Goal: Task Accomplishment & Management: Use online tool/utility

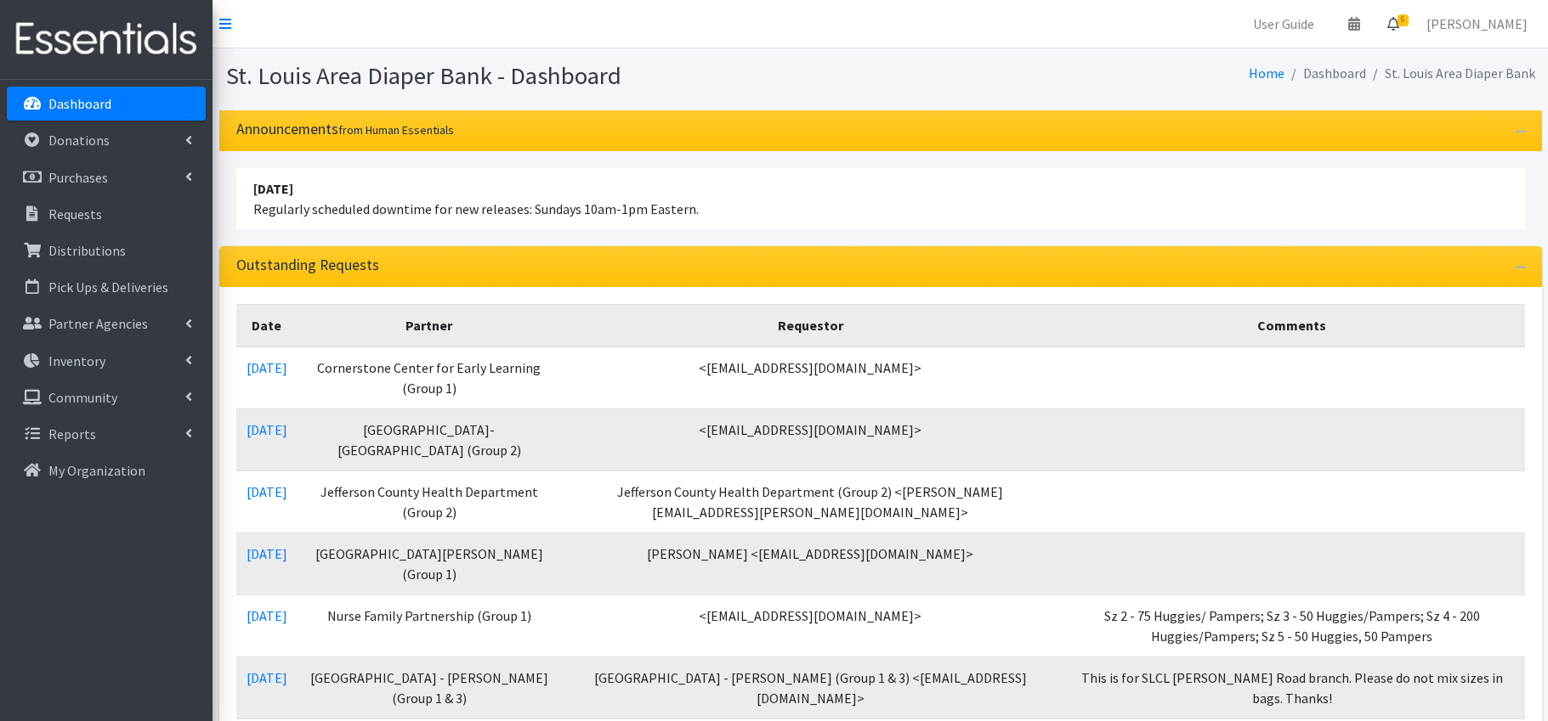
click at [1399, 20] on icon at bounding box center [1393, 24] width 12 height 14
click at [1362, 67] on link "6 Requests" at bounding box center [1291, 60] width 240 height 34
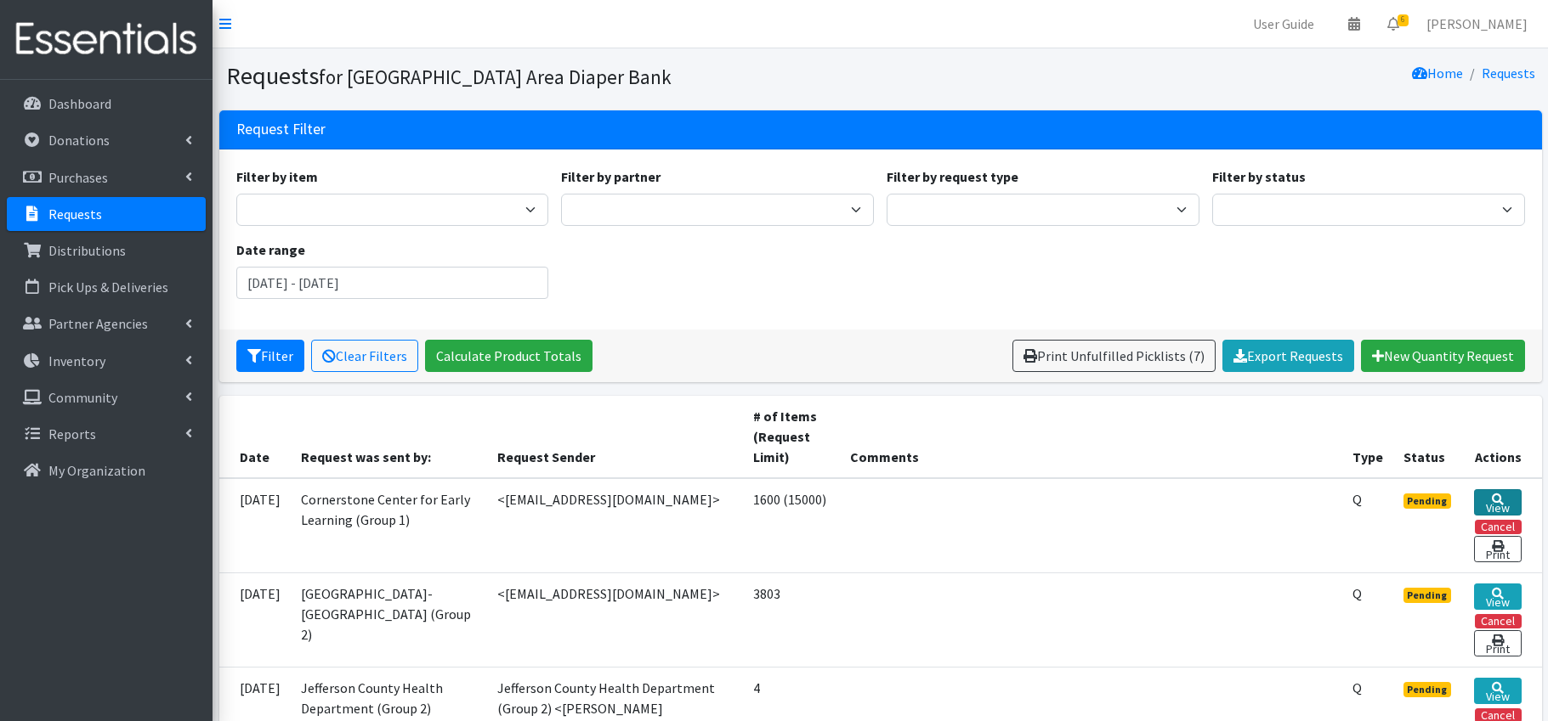
click at [1500, 499] on icon at bounding box center [1497, 500] width 12 height 12
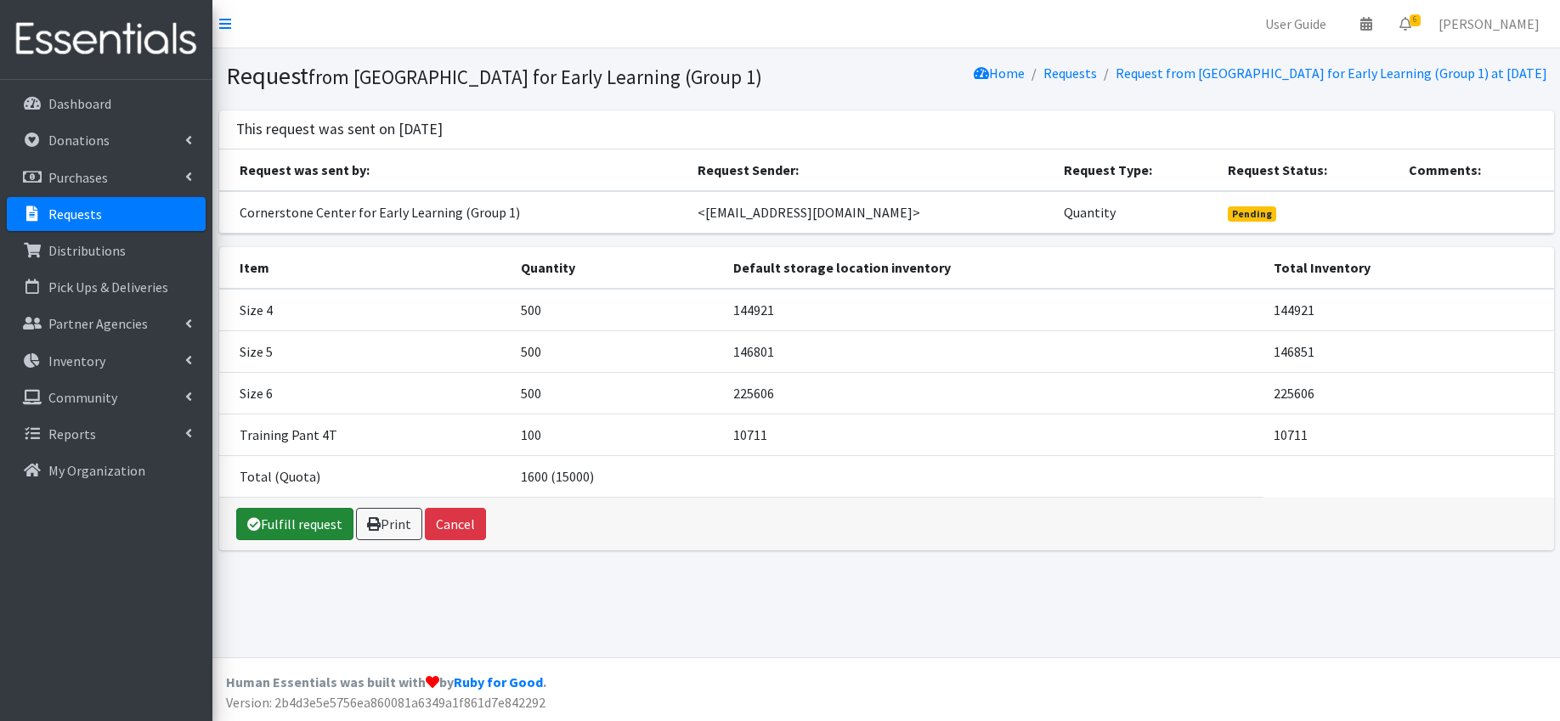
click at [329, 527] on link "Fulfill request" at bounding box center [294, 524] width 117 height 32
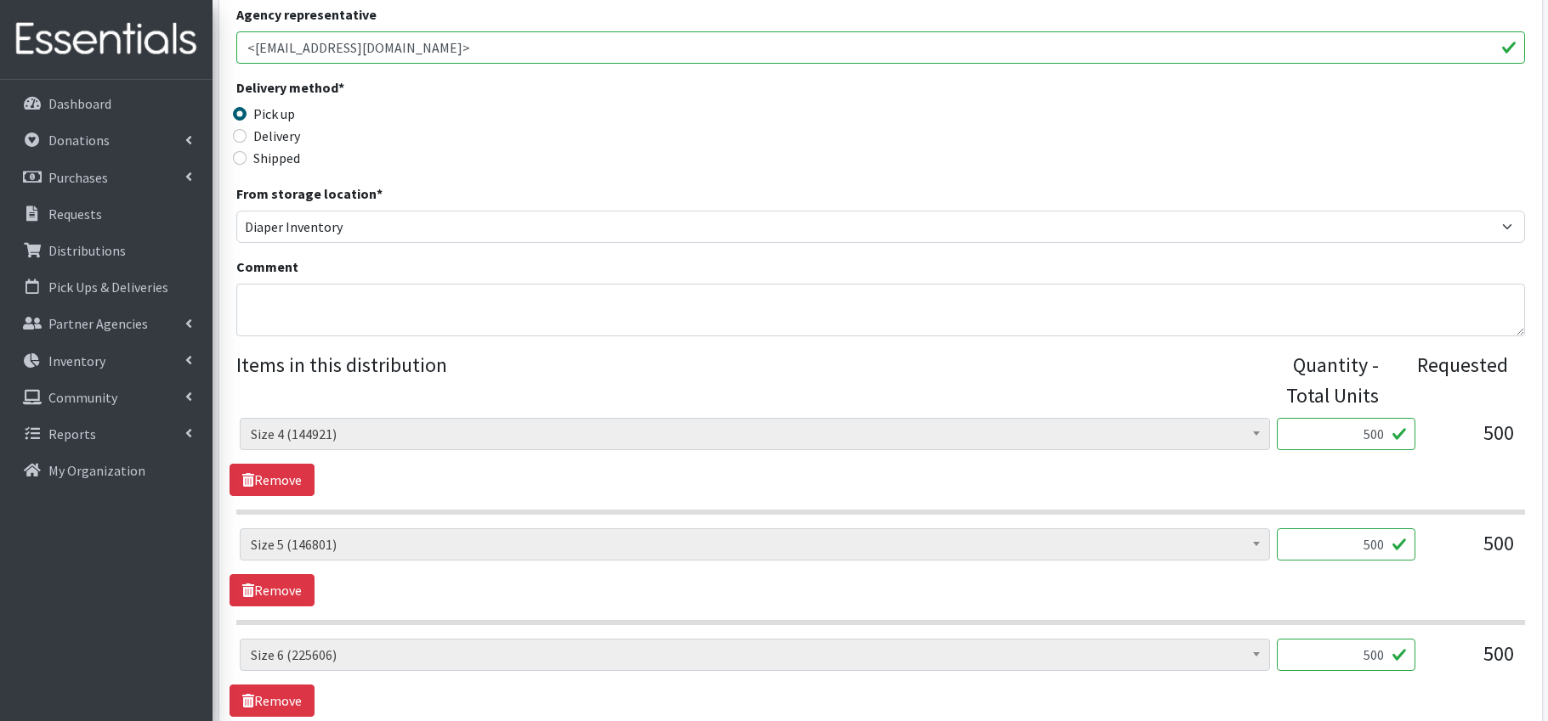
scroll to position [720, 0]
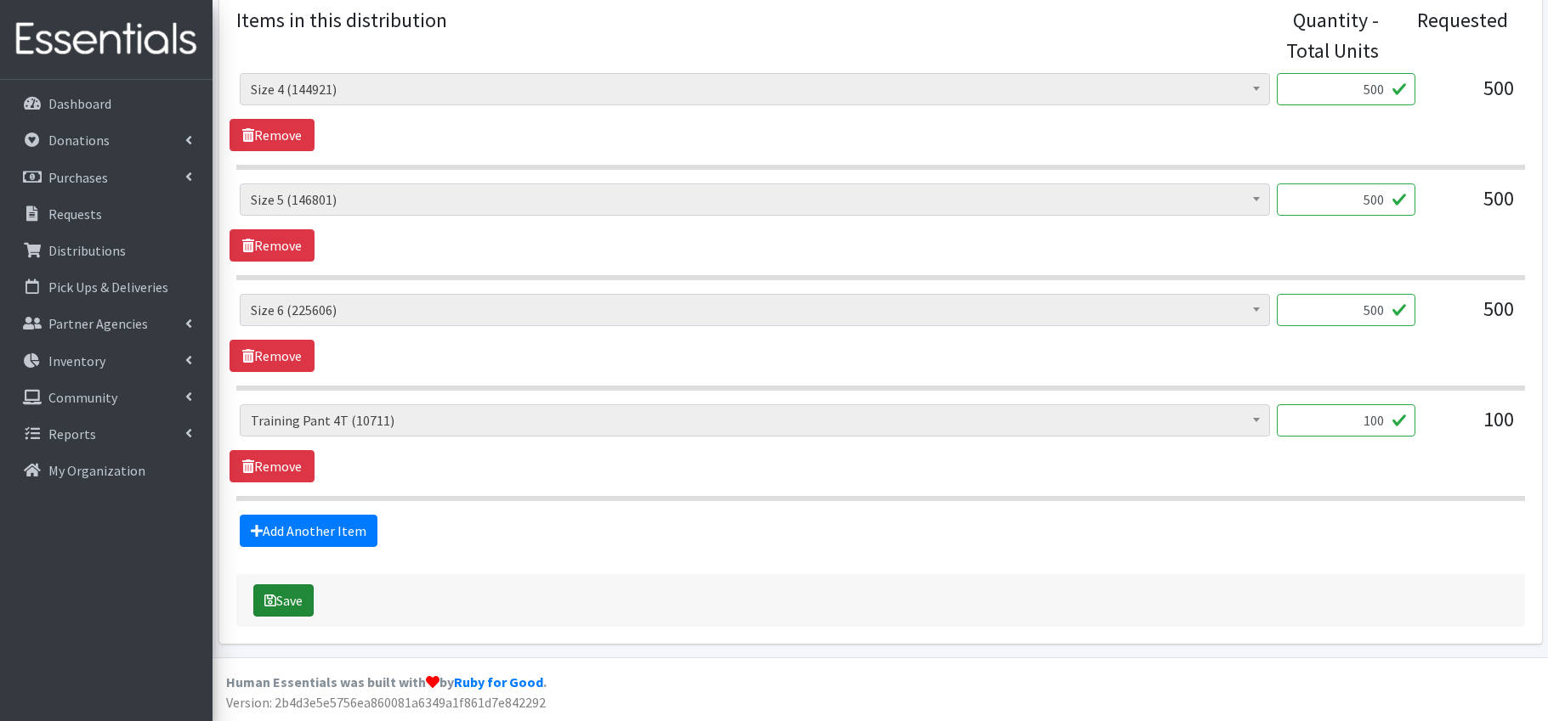
click at [287, 604] on button "Save" at bounding box center [283, 601] width 60 height 32
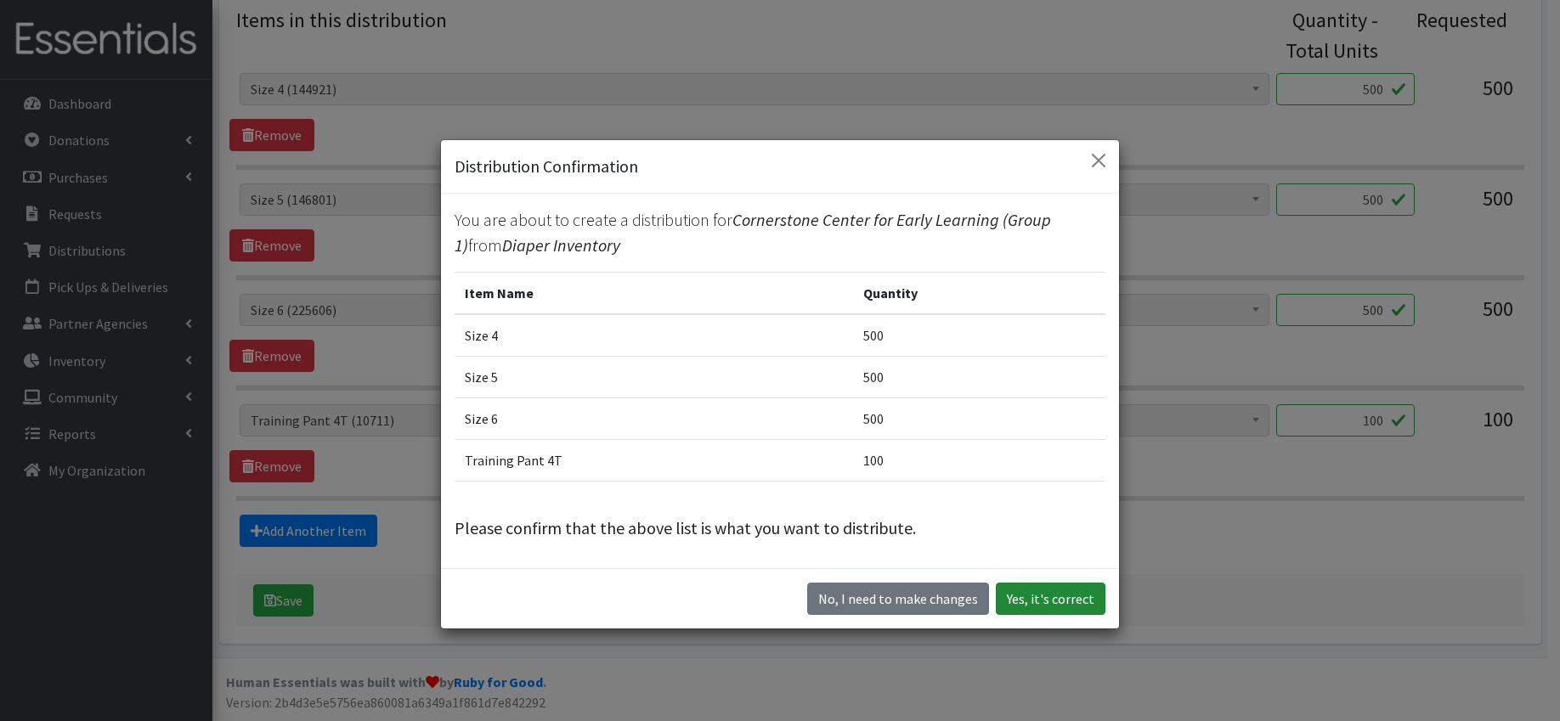
click at [1044, 596] on button "Yes, it's correct" at bounding box center [1051, 599] width 110 height 32
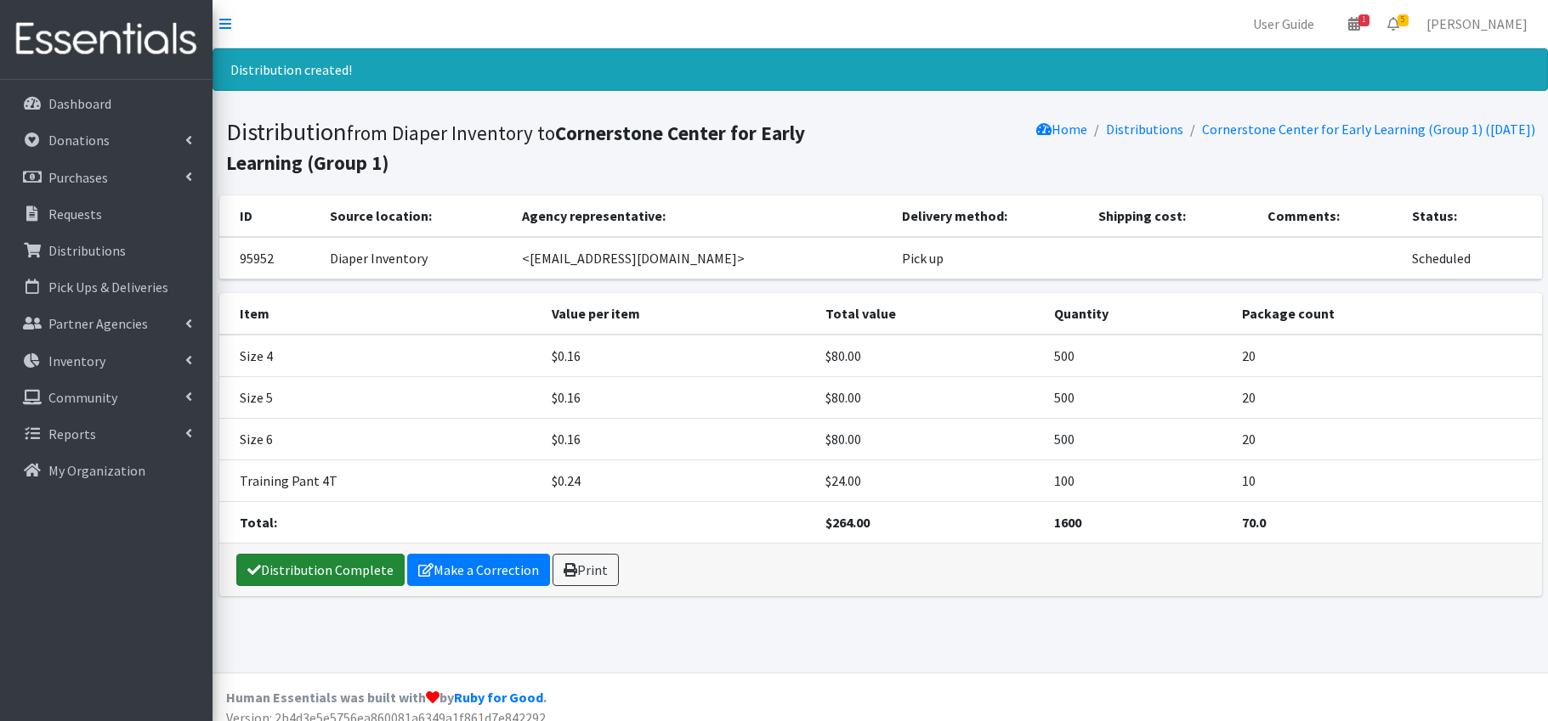
click at [354, 569] on link "Distribution Complete" at bounding box center [320, 570] width 168 height 32
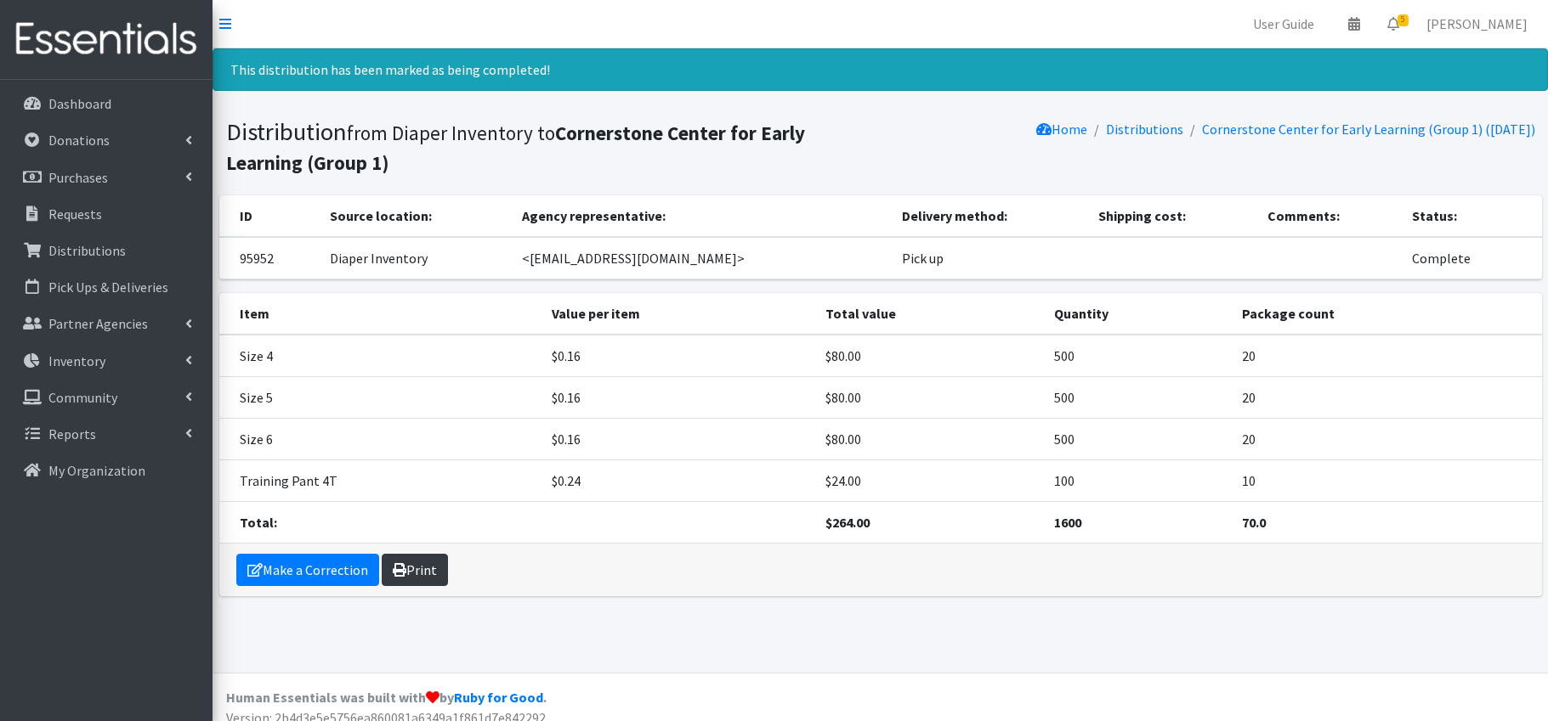
click at [422, 578] on link "Print" at bounding box center [415, 570] width 66 height 32
click at [1399, 25] on icon at bounding box center [1393, 24] width 12 height 14
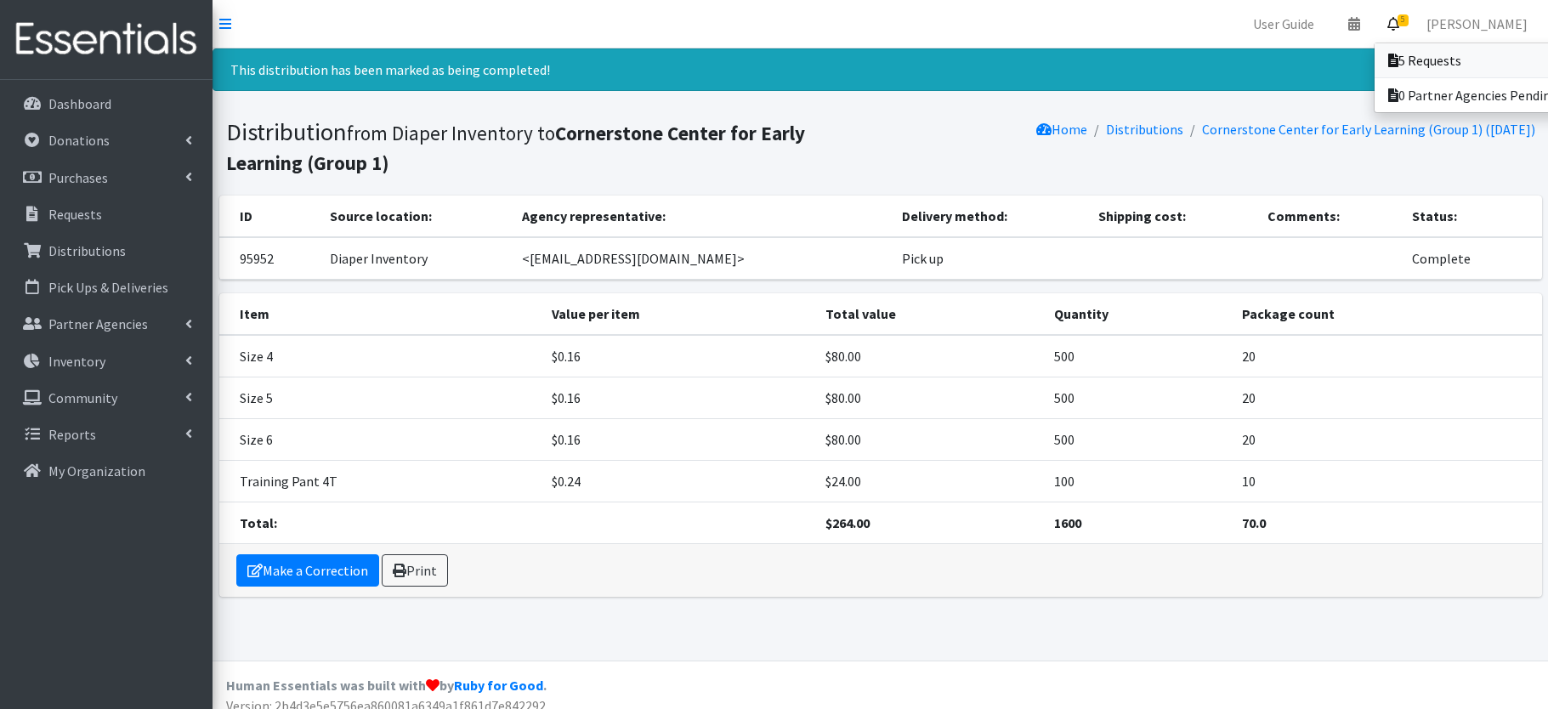
click at [1416, 65] on link "5 Requests" at bounding box center [1492, 60] width 236 height 34
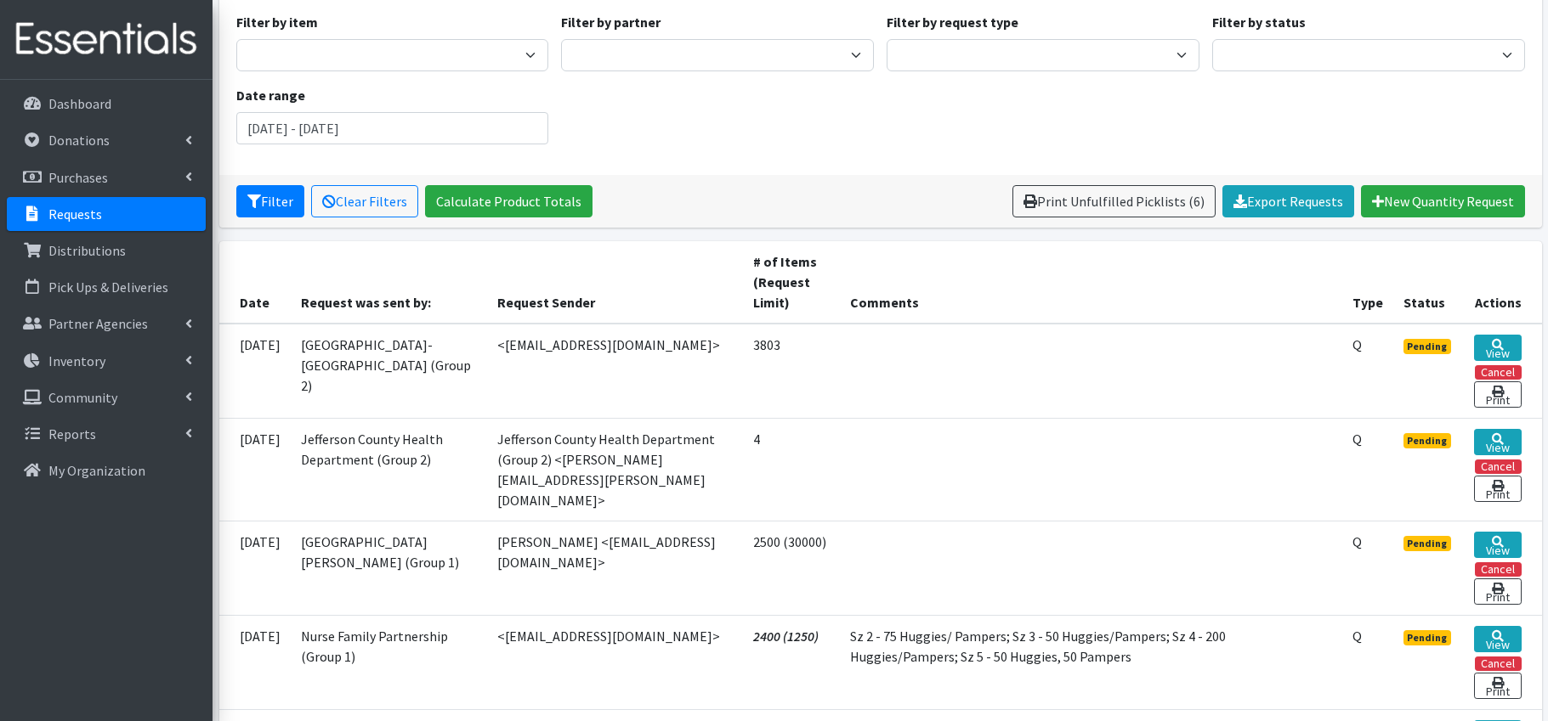
scroll to position [166, 0]
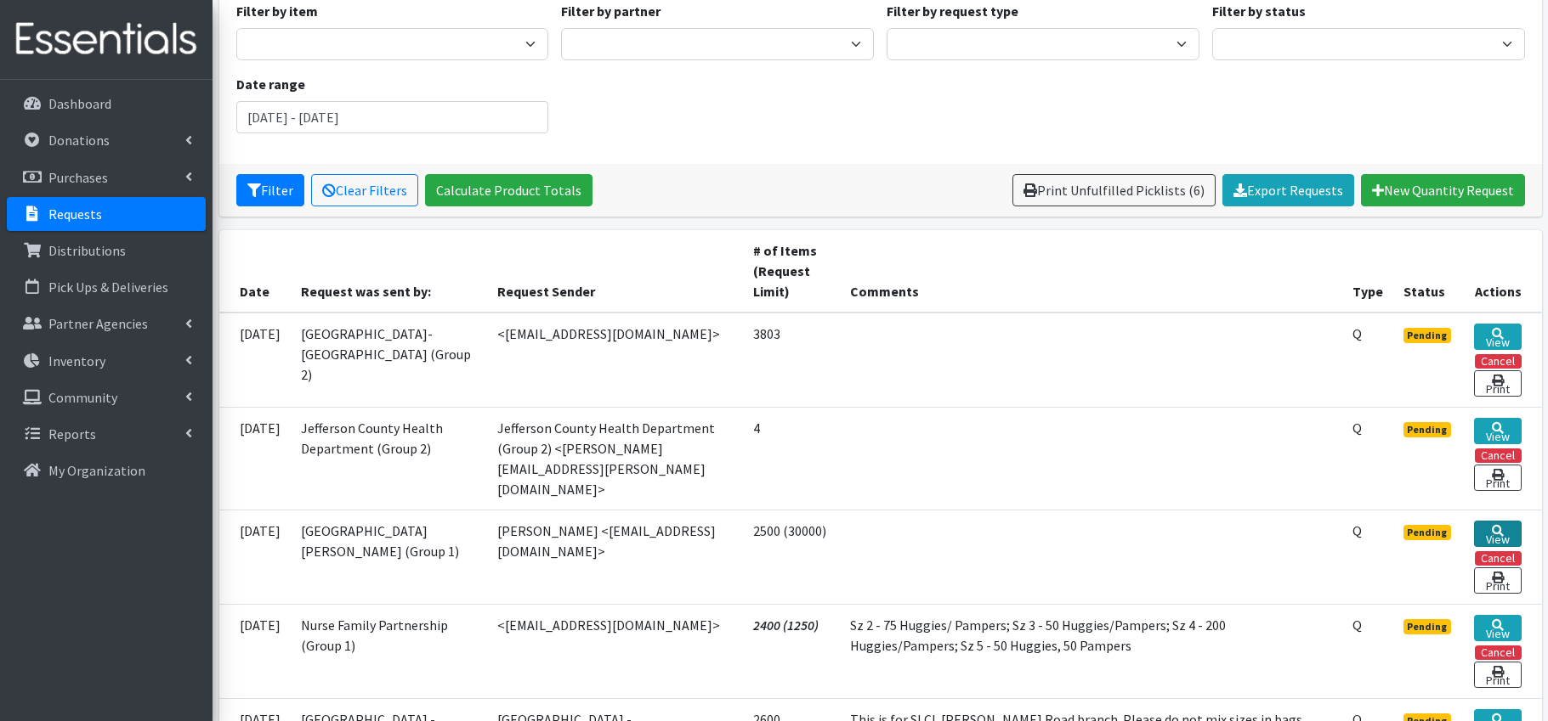
click at [1502, 526] on link "View" at bounding box center [1497, 534] width 47 height 26
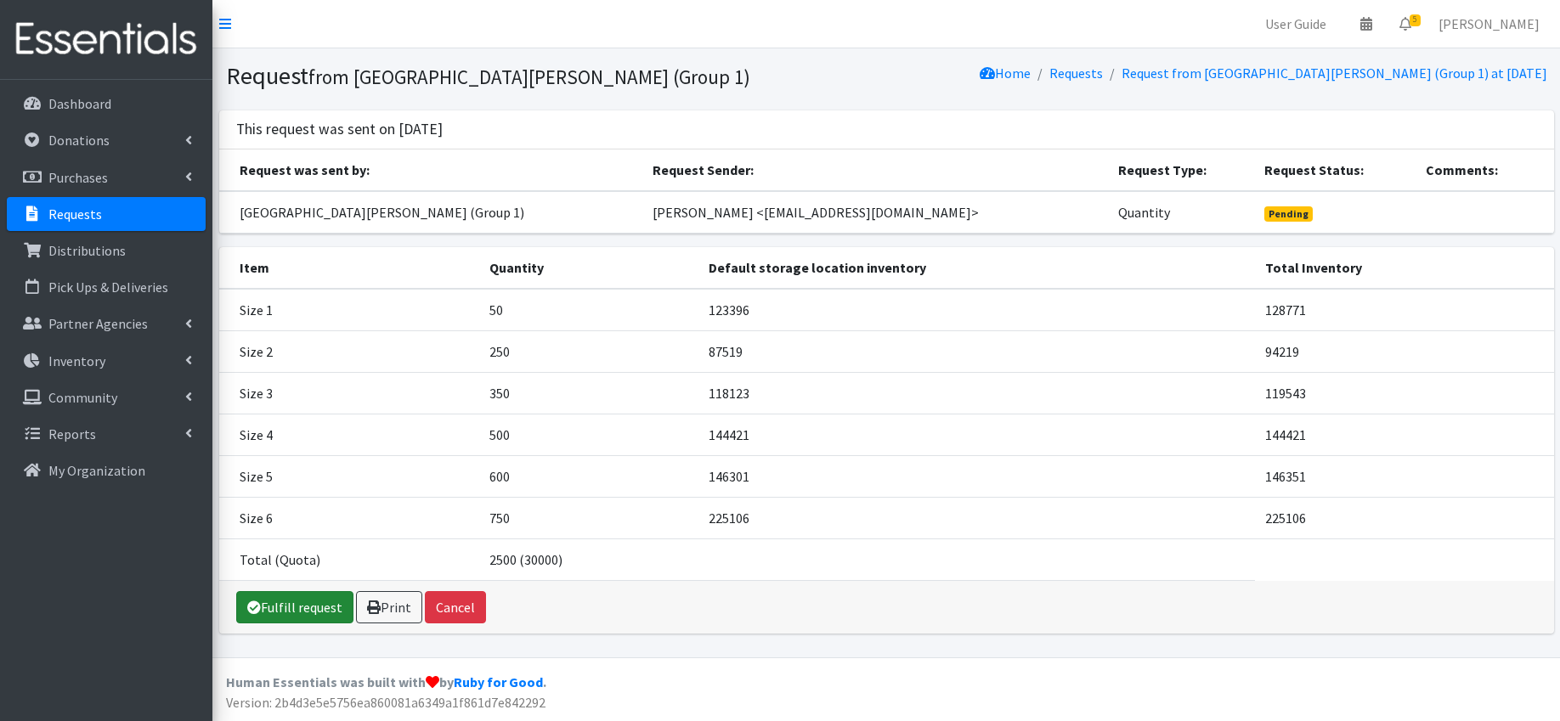
click at [302, 607] on link "Fulfill request" at bounding box center [294, 607] width 117 height 32
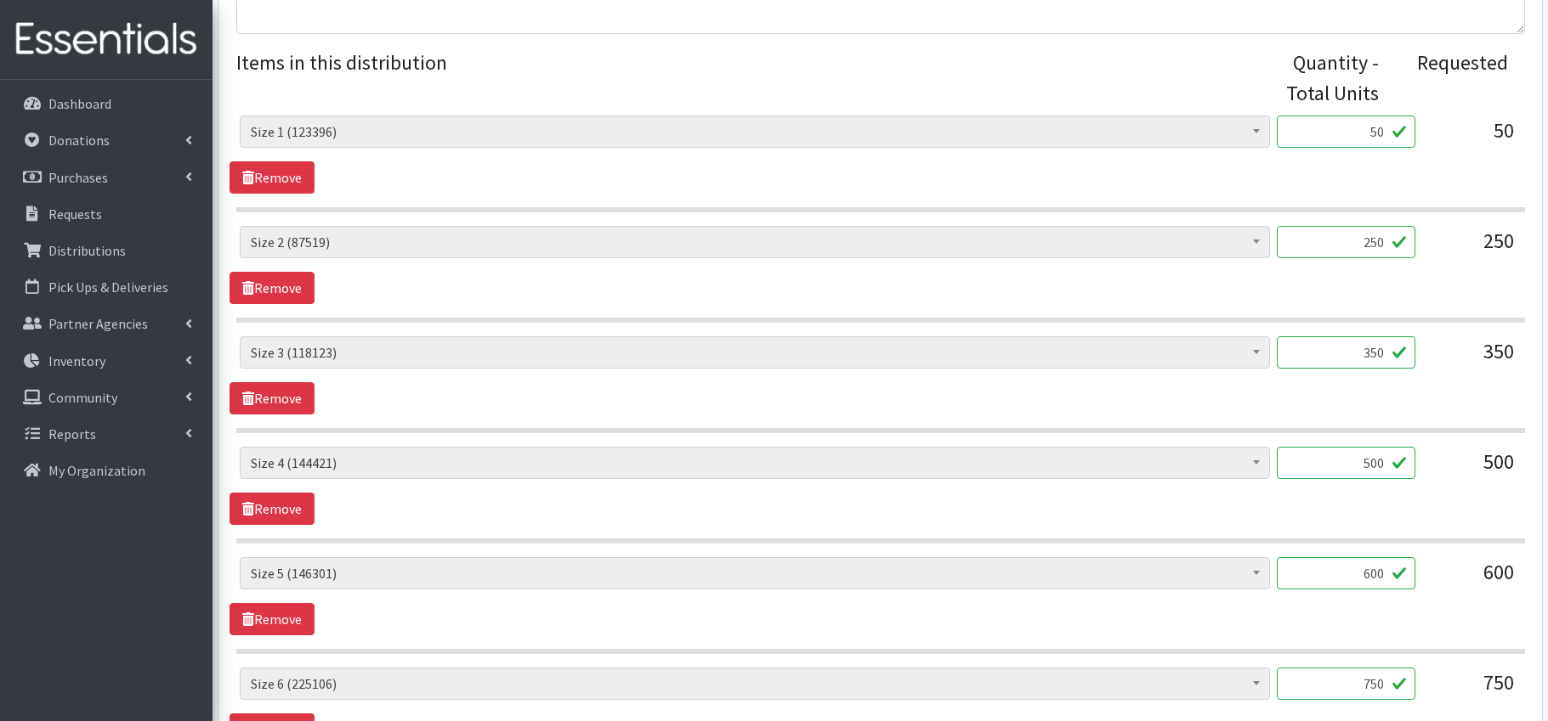
scroll to position [941, 0]
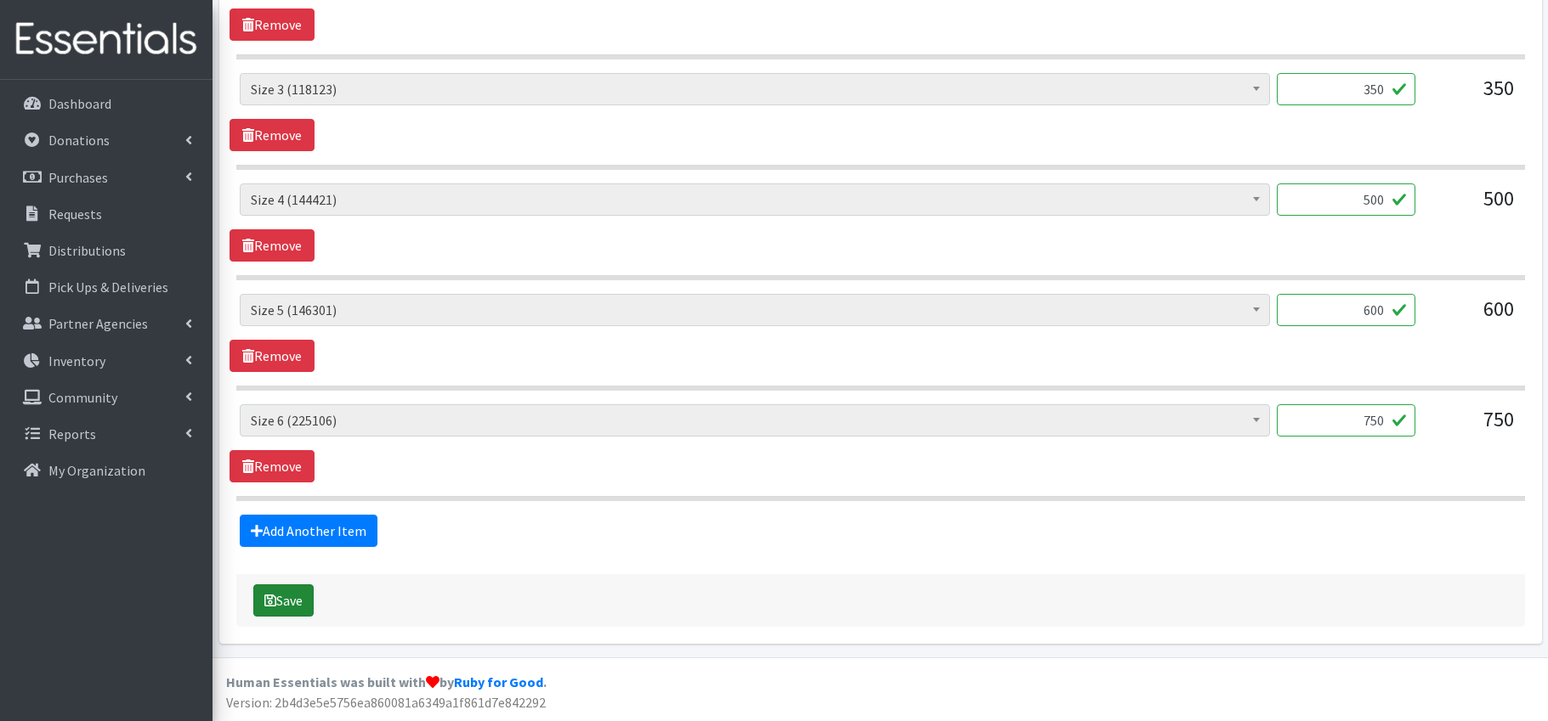
click at [280, 599] on button "Save" at bounding box center [283, 601] width 60 height 32
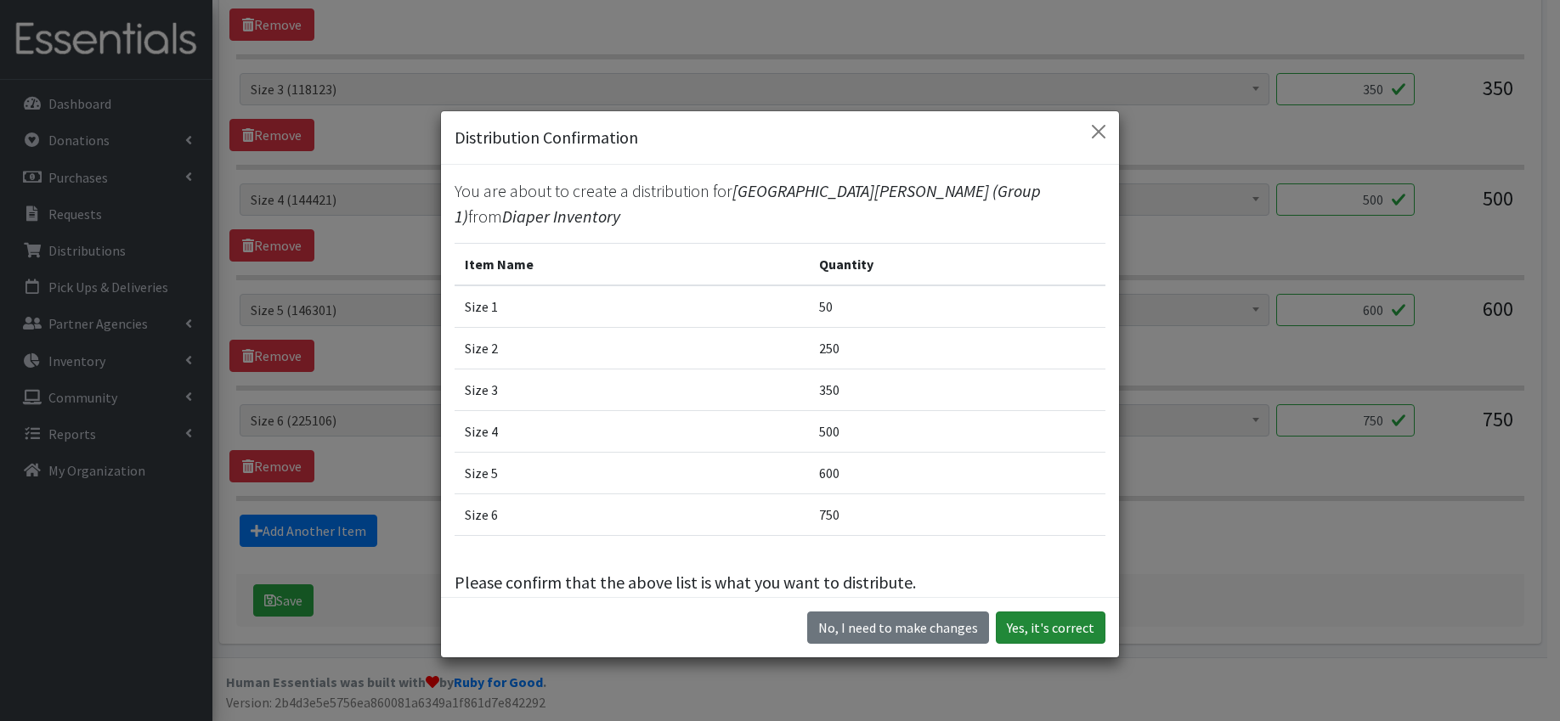
click at [1060, 620] on button "Yes, it's correct" at bounding box center [1051, 628] width 110 height 32
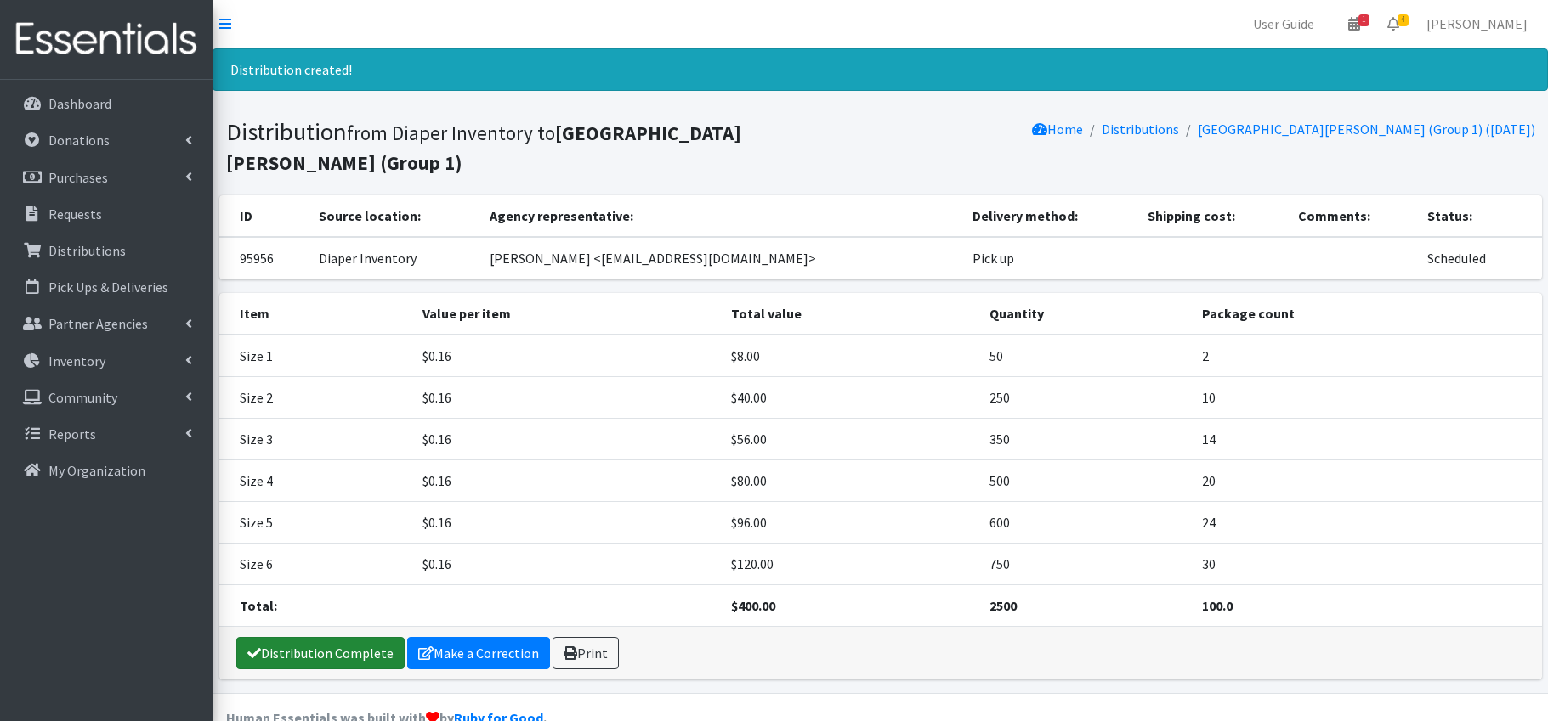
click at [350, 662] on link "Distribution Complete" at bounding box center [320, 653] width 168 height 32
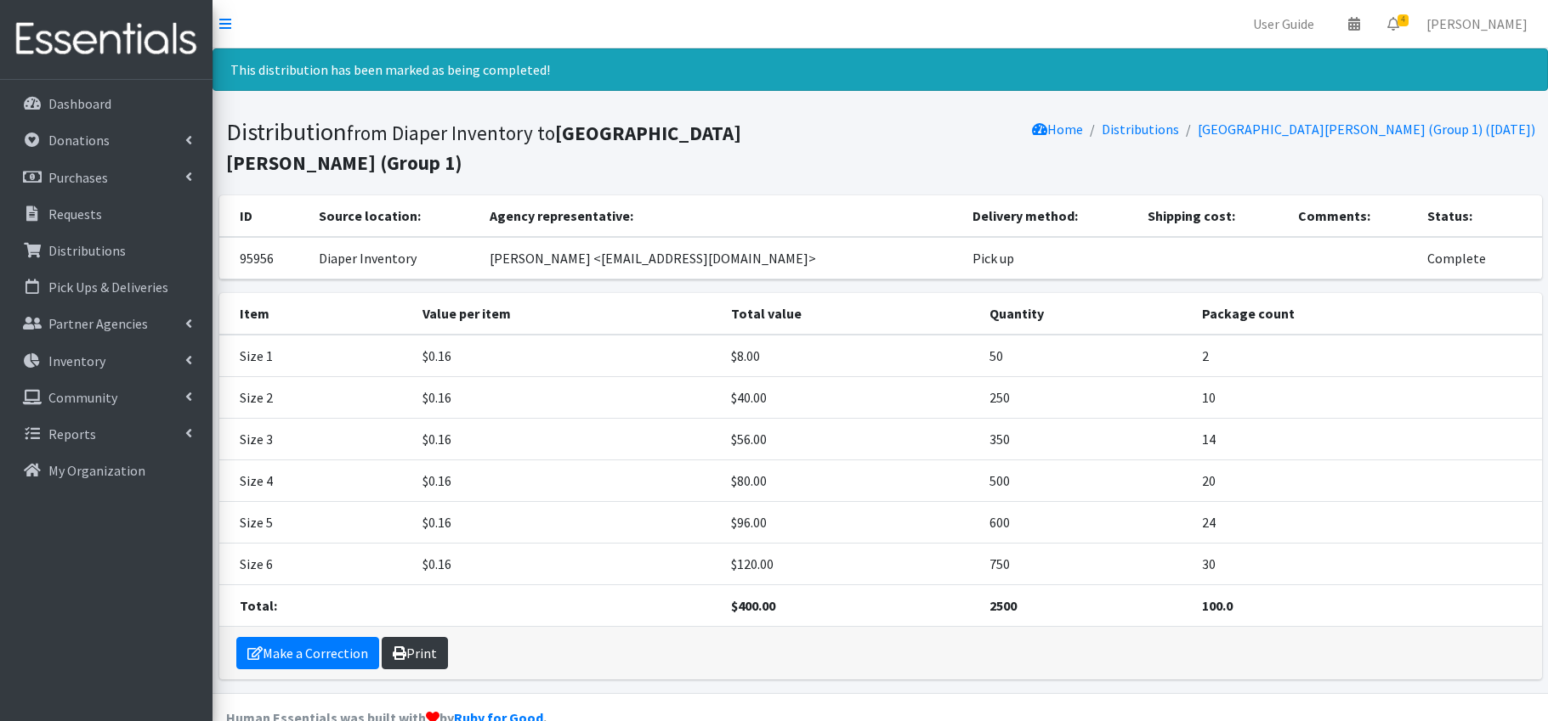
click at [434, 653] on link "Print" at bounding box center [415, 653] width 66 height 32
click at [1408, 23] on span "4" at bounding box center [1402, 20] width 11 height 12
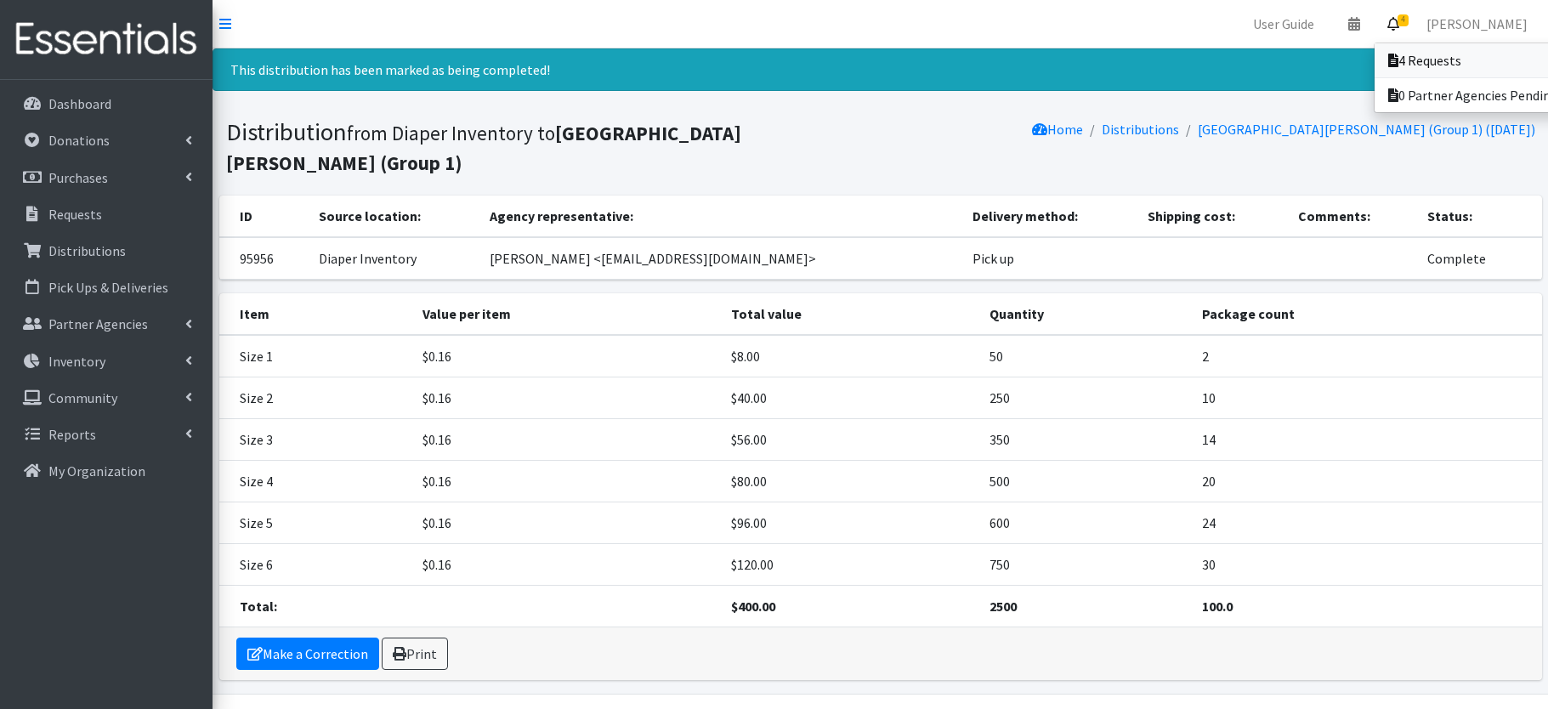
click at [1428, 70] on link "4 Requests" at bounding box center [1492, 60] width 236 height 34
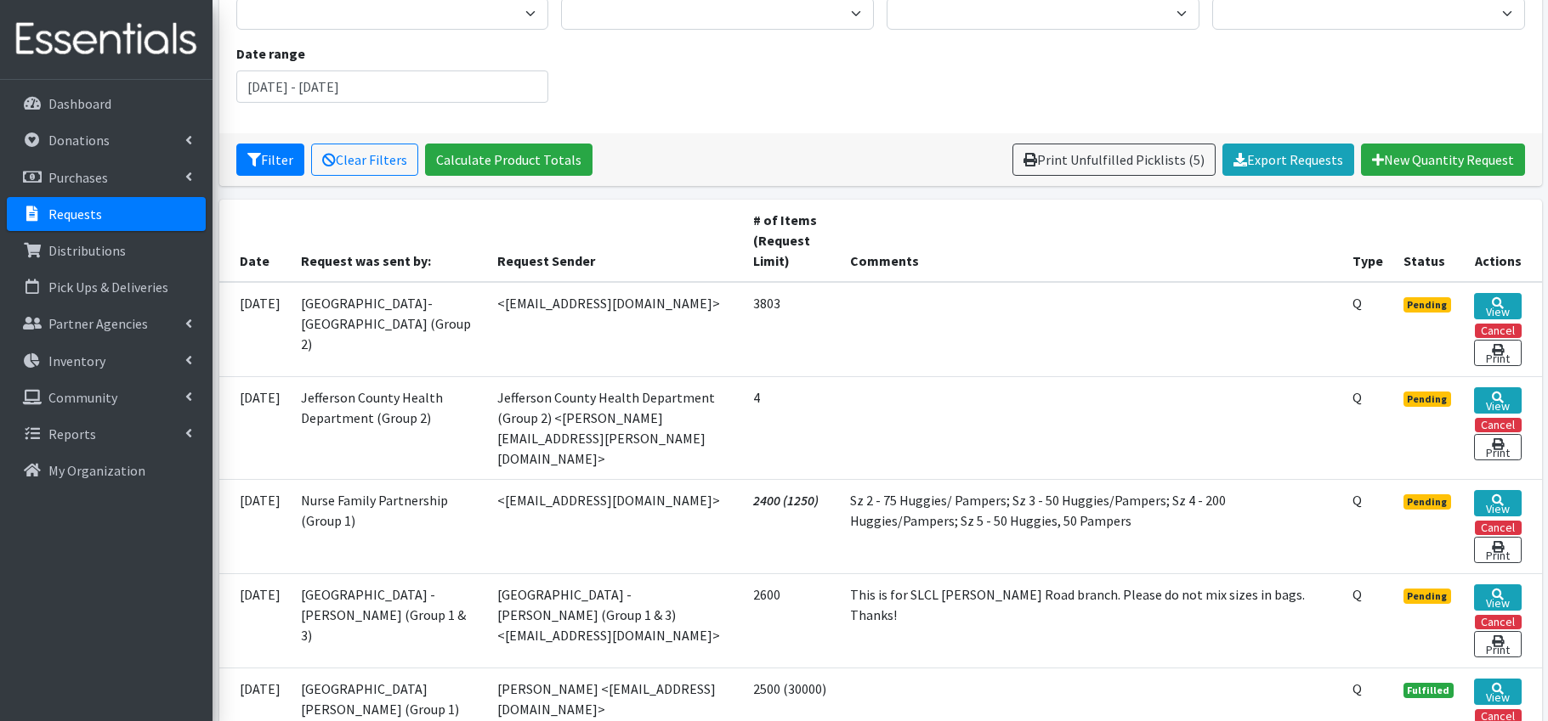
scroll to position [284, 0]
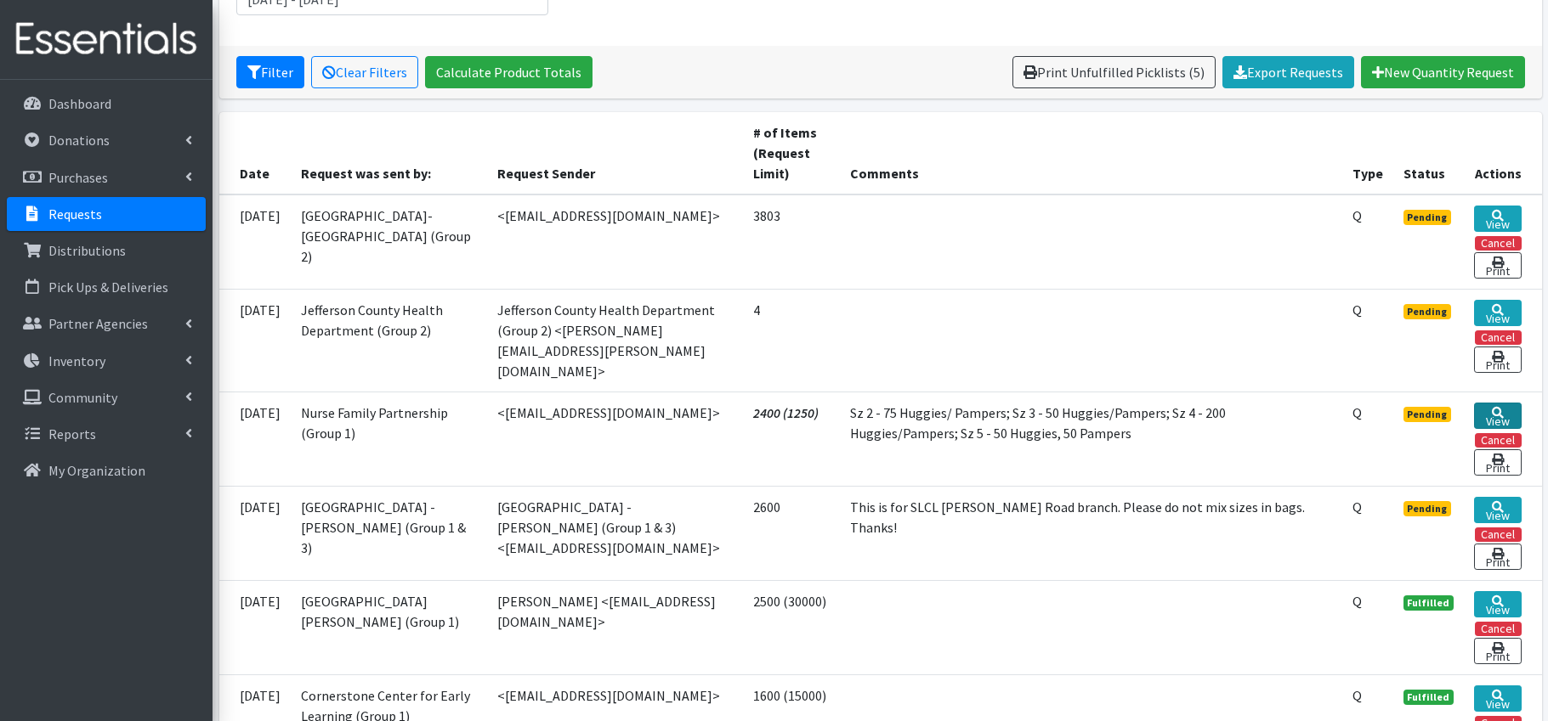
click at [1499, 409] on link "View" at bounding box center [1497, 416] width 47 height 26
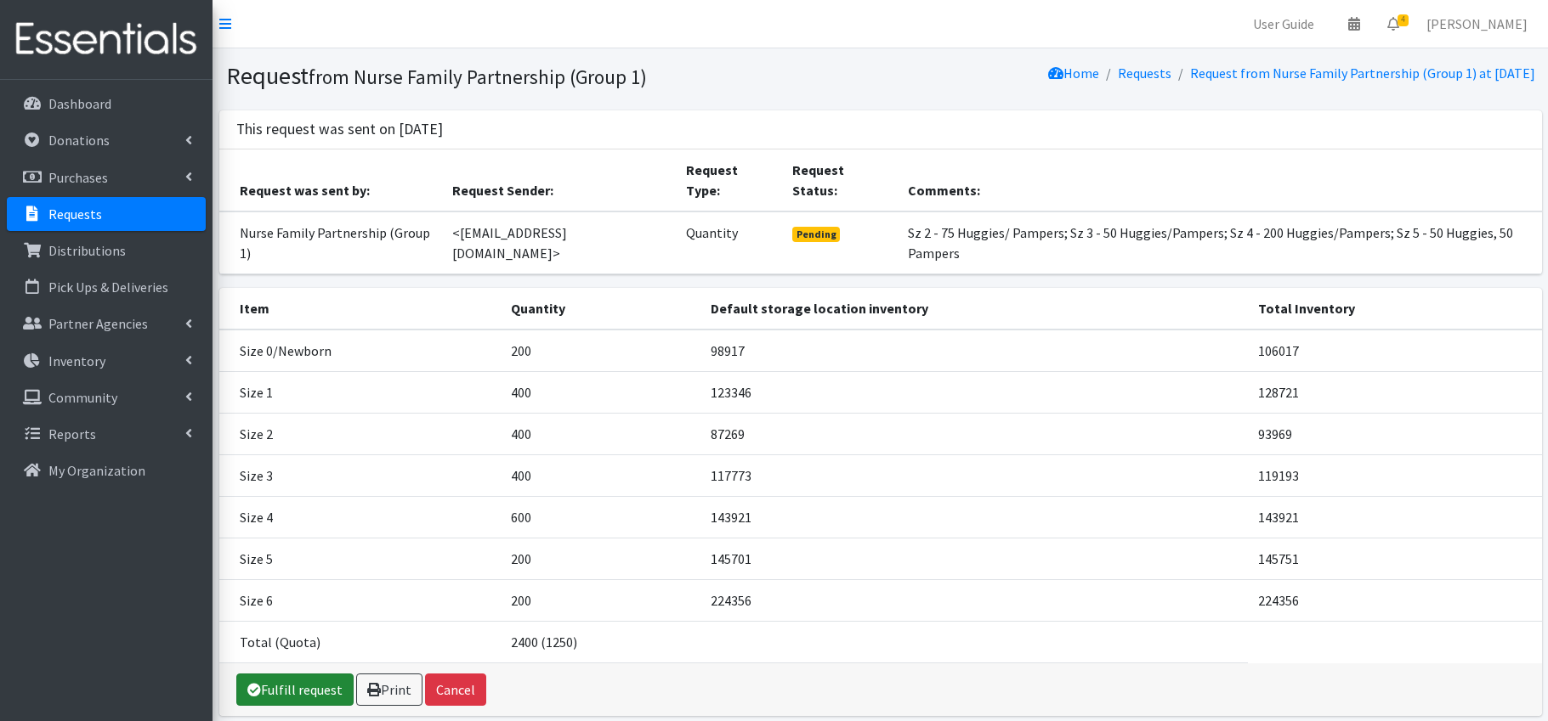
click at [309, 688] on link "Fulfill request" at bounding box center [294, 690] width 117 height 32
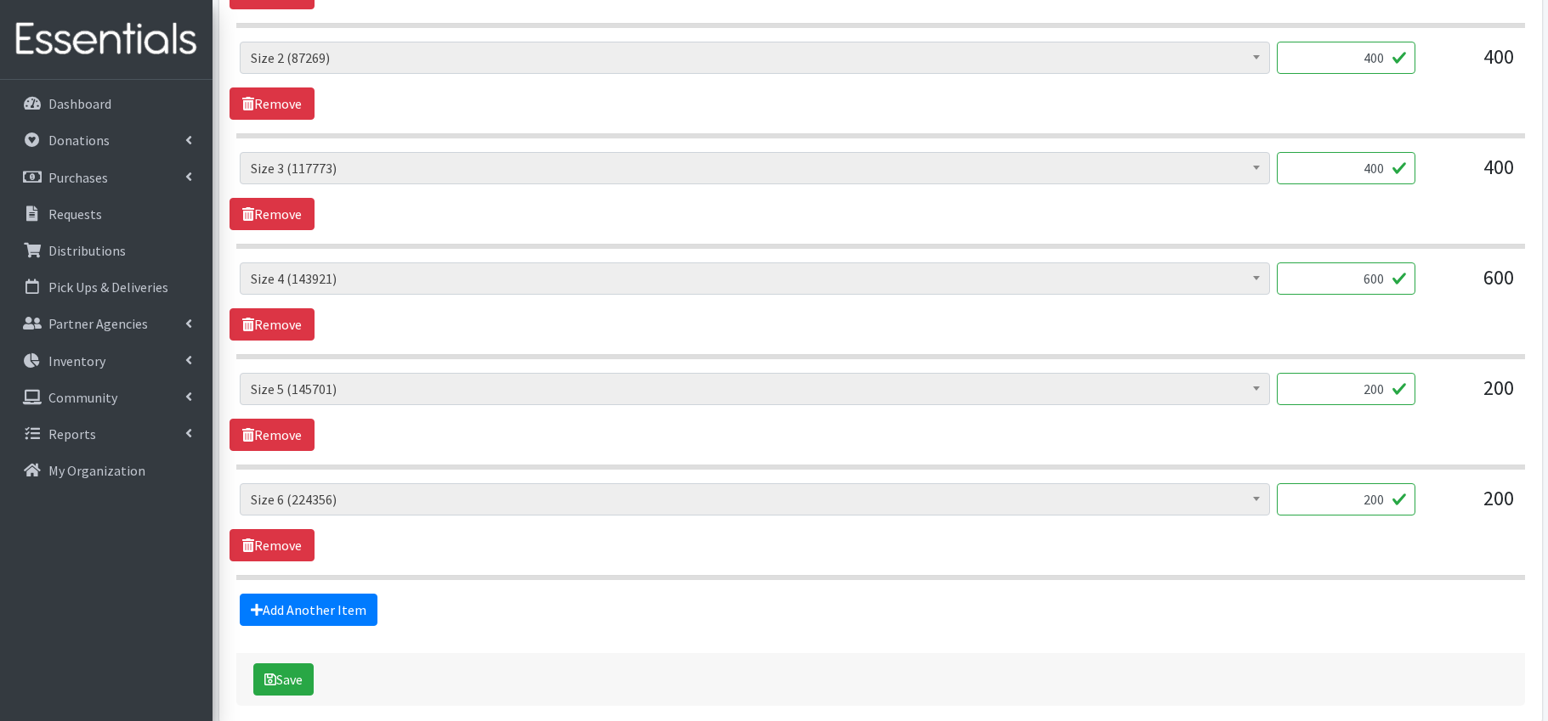
scroll to position [1051, 0]
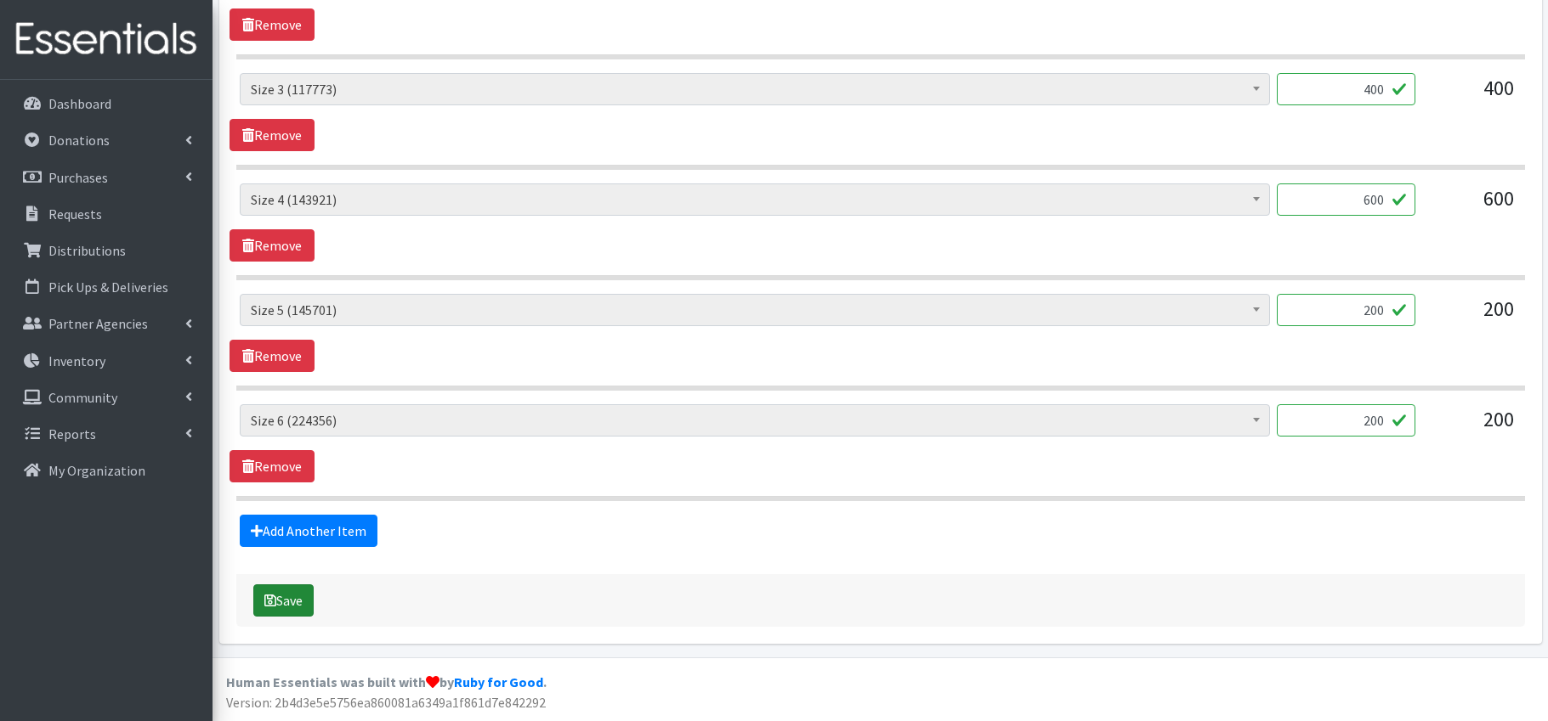
click at [276, 601] on button "Save" at bounding box center [283, 601] width 60 height 32
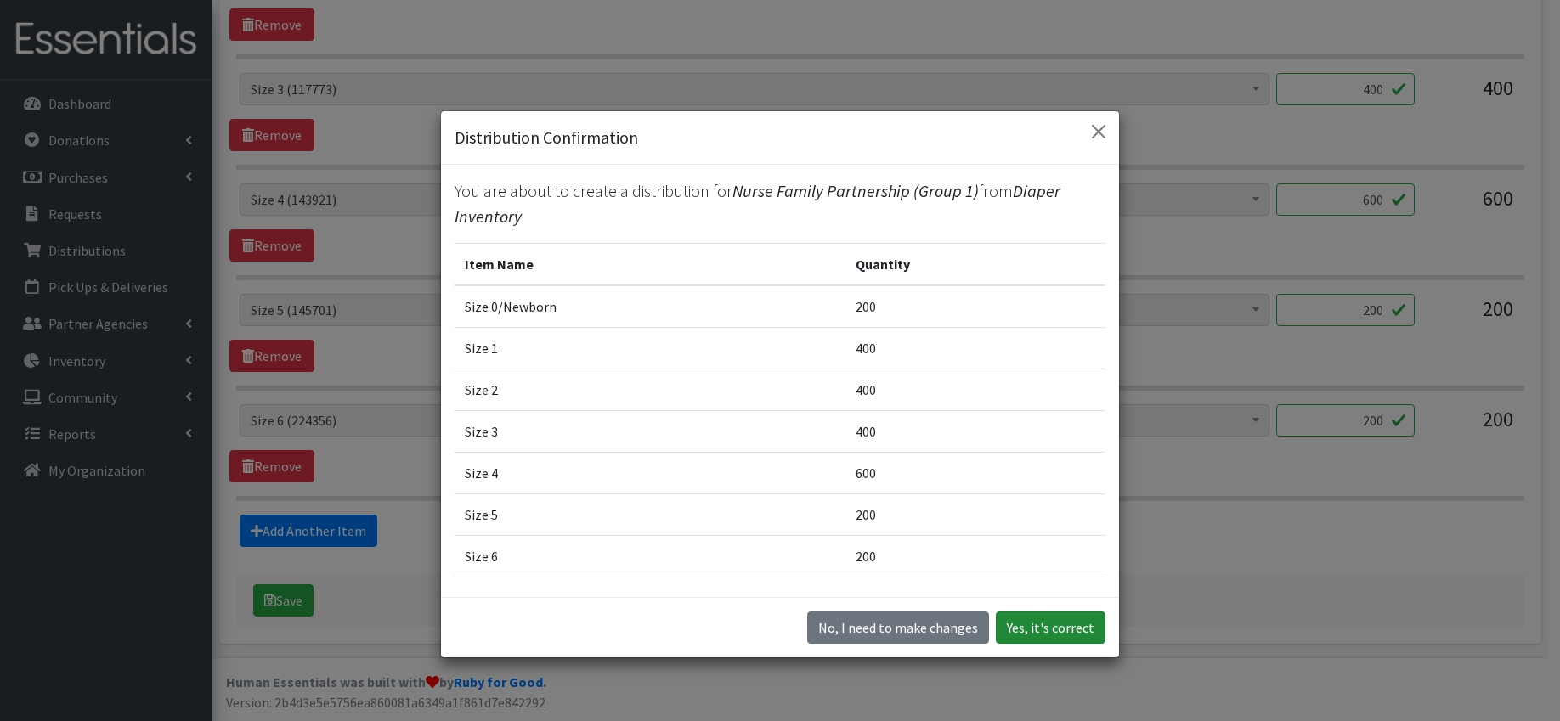
click at [1018, 634] on button "Yes, it's correct" at bounding box center [1051, 628] width 110 height 32
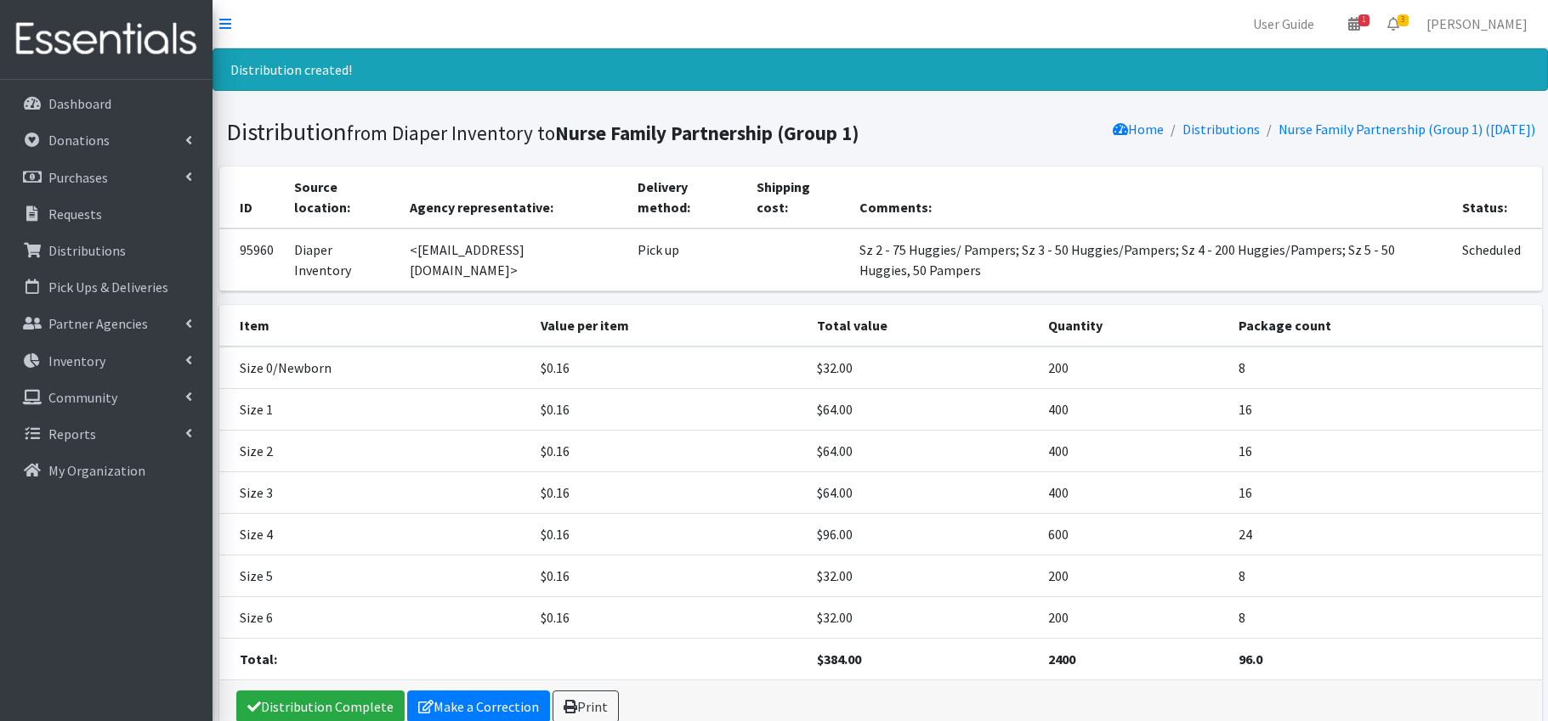
scroll to position [89, 0]
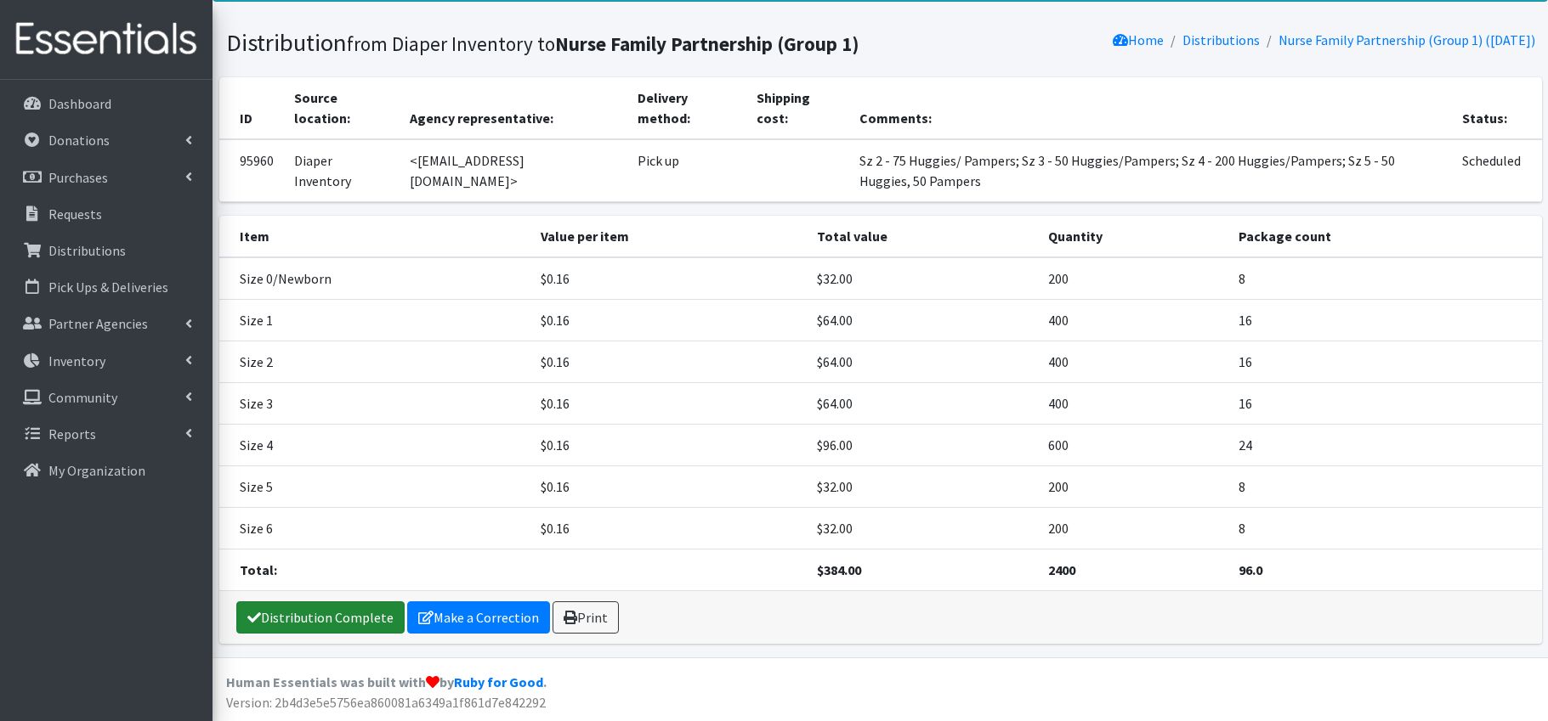
click at [351, 617] on link "Distribution Complete" at bounding box center [320, 618] width 168 height 32
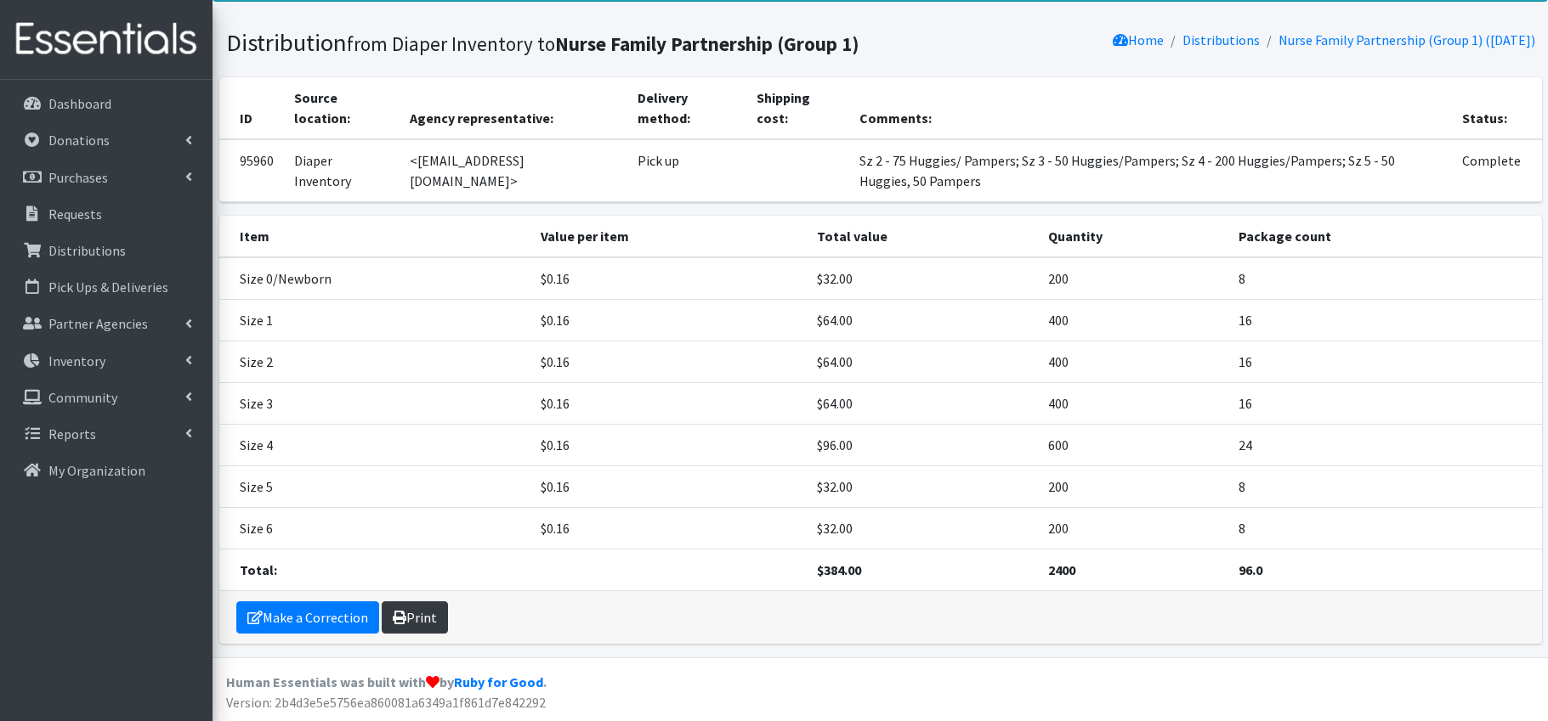
click at [422, 613] on link "Print" at bounding box center [415, 618] width 66 height 32
click at [427, 610] on link "Print" at bounding box center [415, 618] width 66 height 32
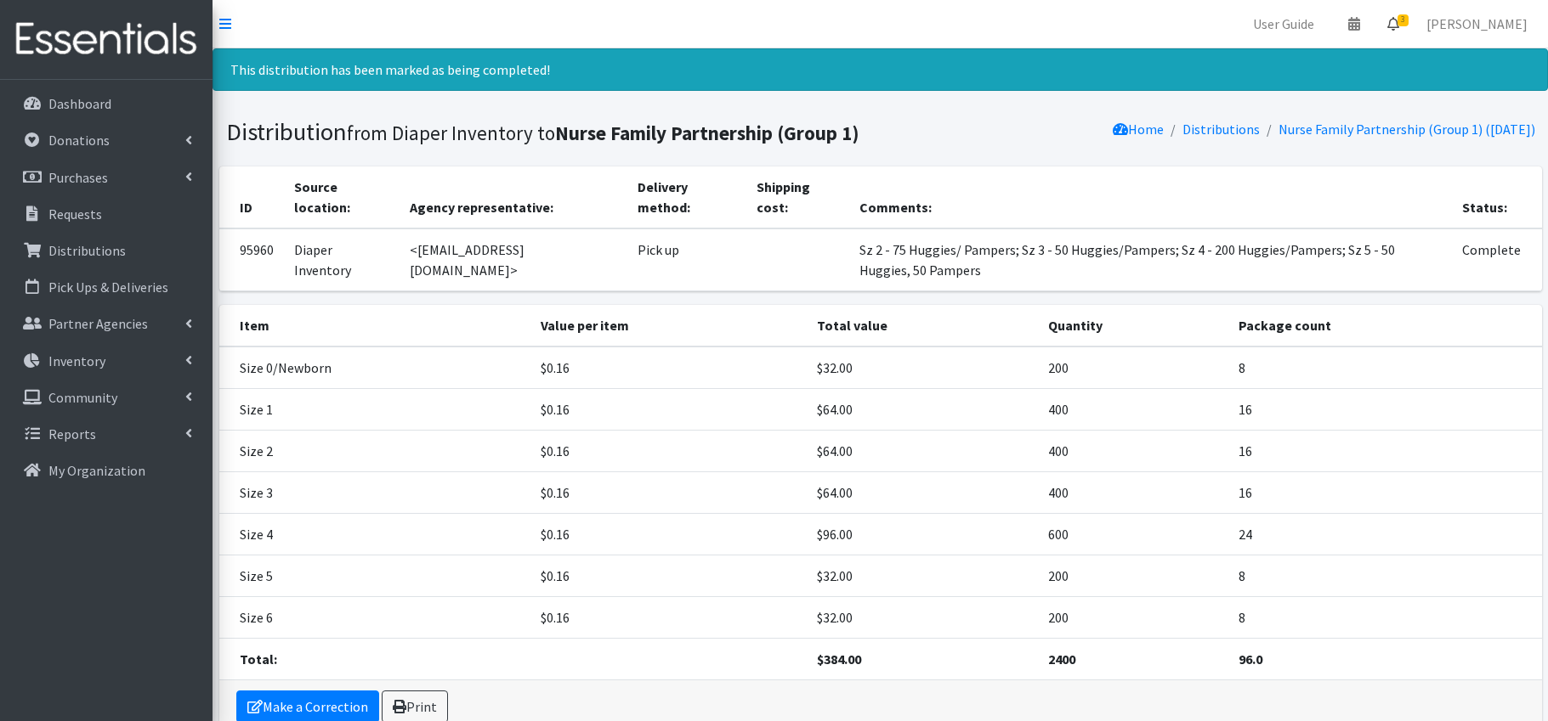
click at [1399, 25] on icon at bounding box center [1393, 24] width 12 height 14
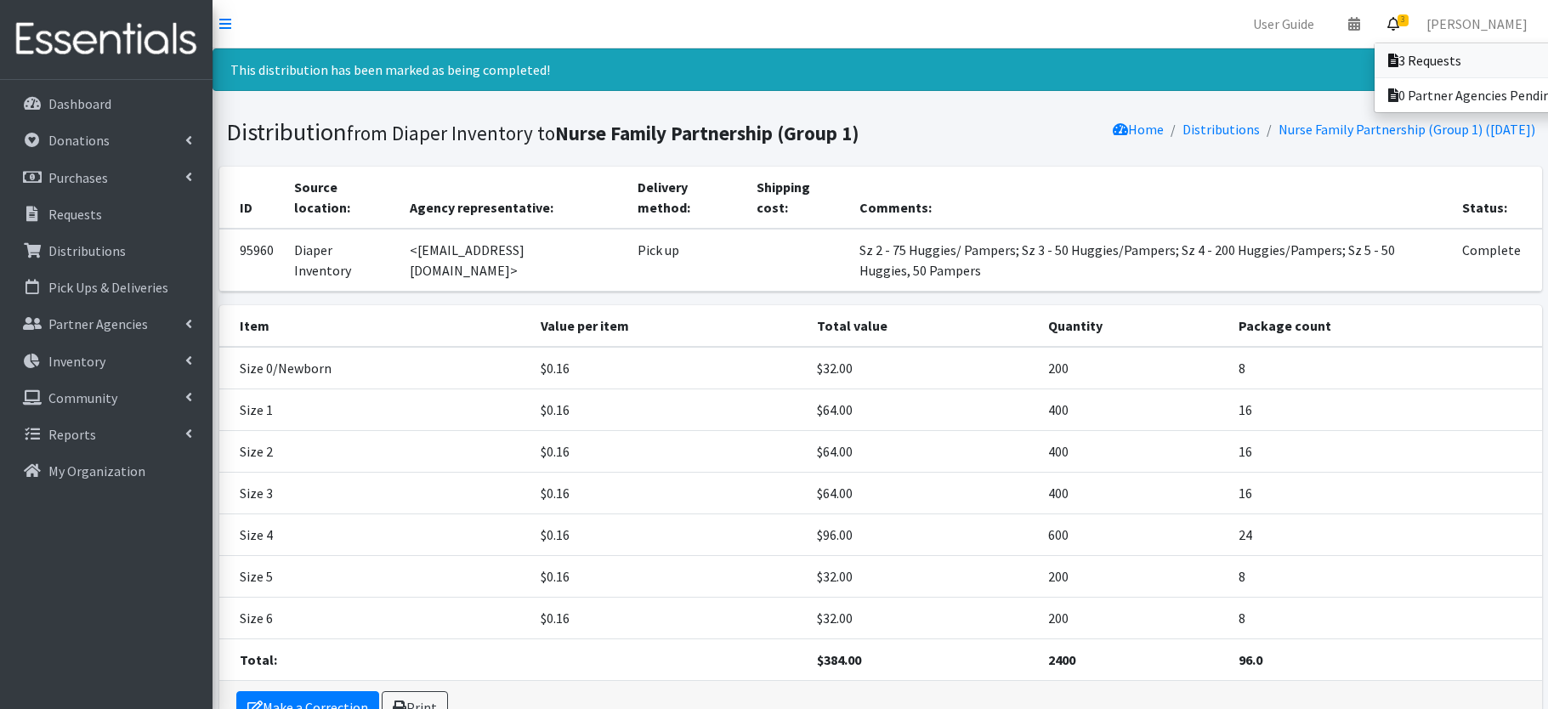
click at [1431, 66] on link "3 Requests" at bounding box center [1492, 60] width 236 height 34
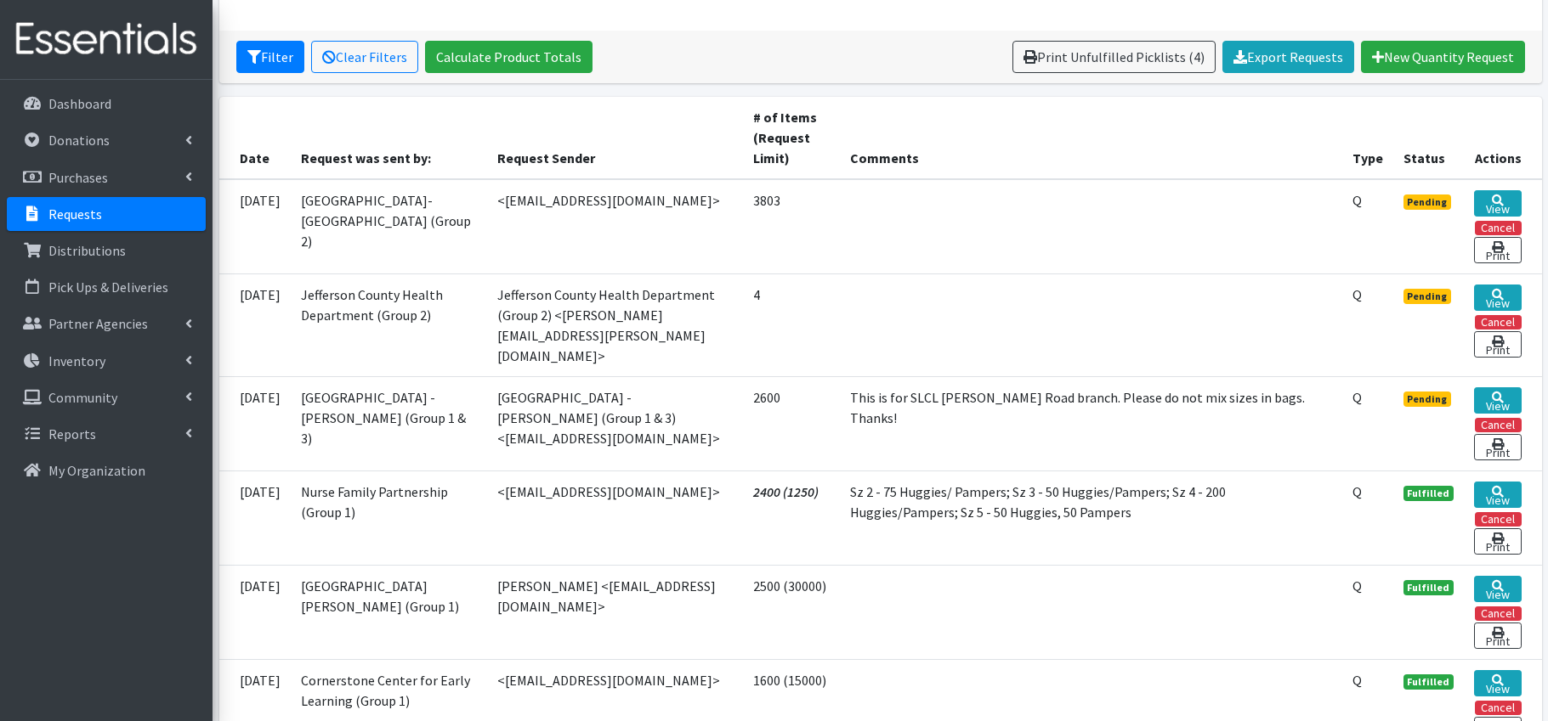
scroll to position [288, 0]
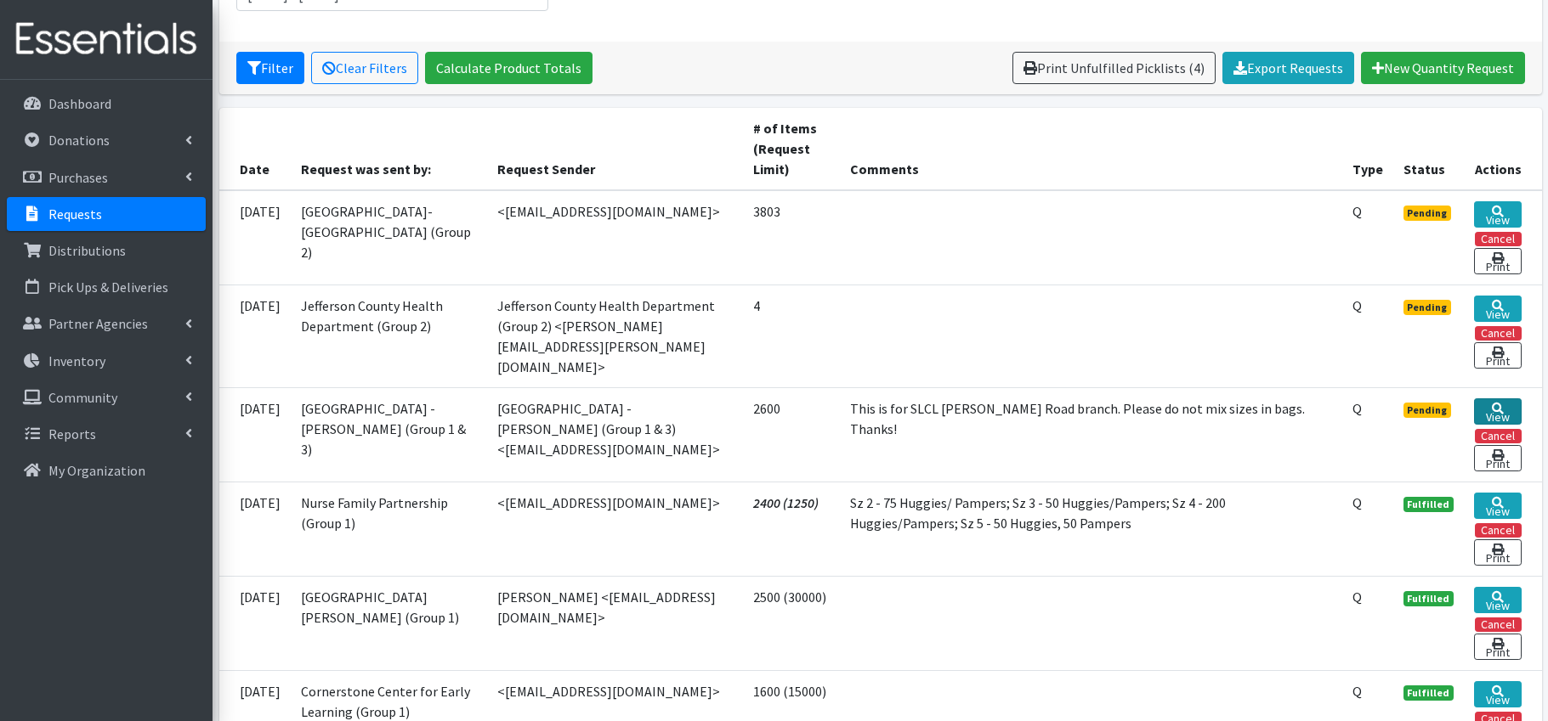
click at [1488, 400] on link "View" at bounding box center [1497, 412] width 47 height 26
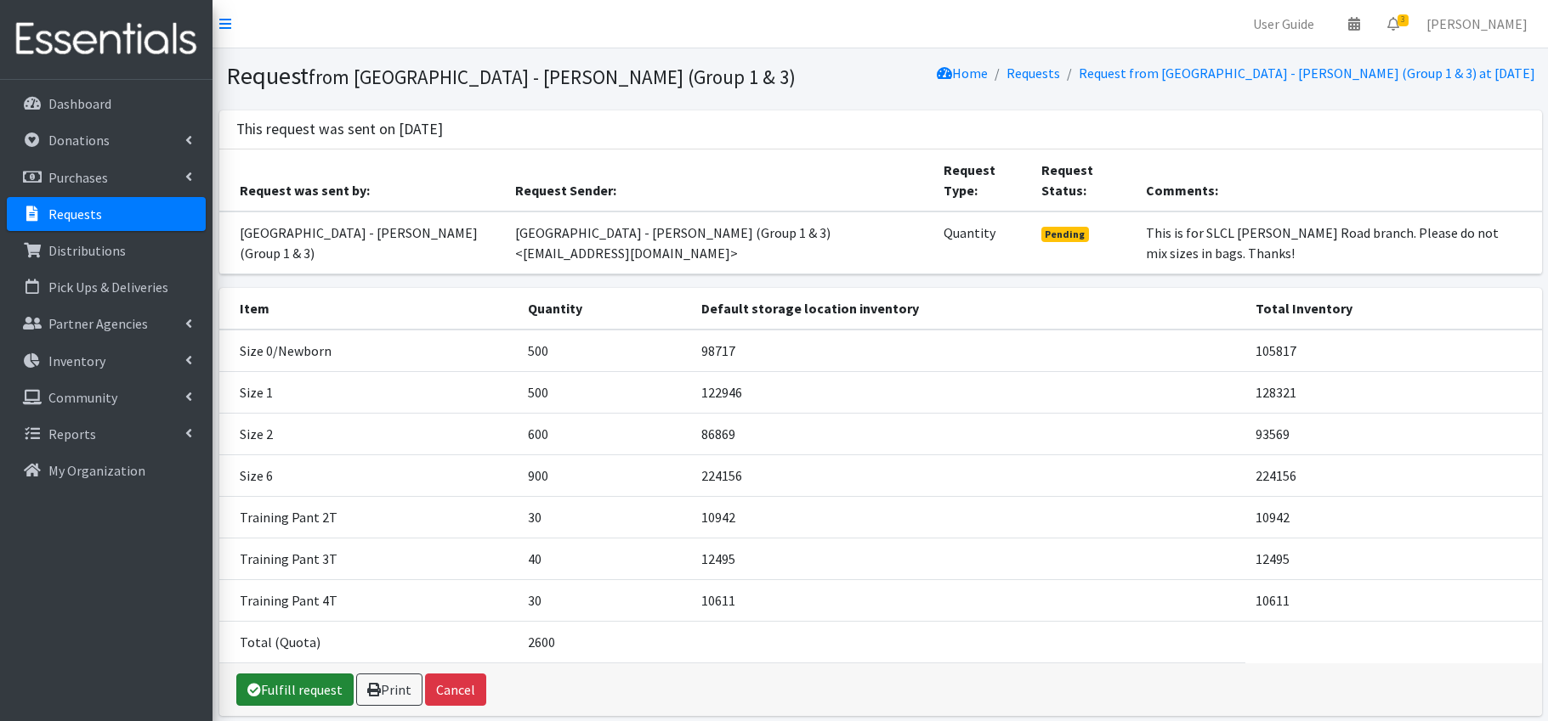
click at [333, 692] on link "Fulfill request" at bounding box center [294, 690] width 117 height 32
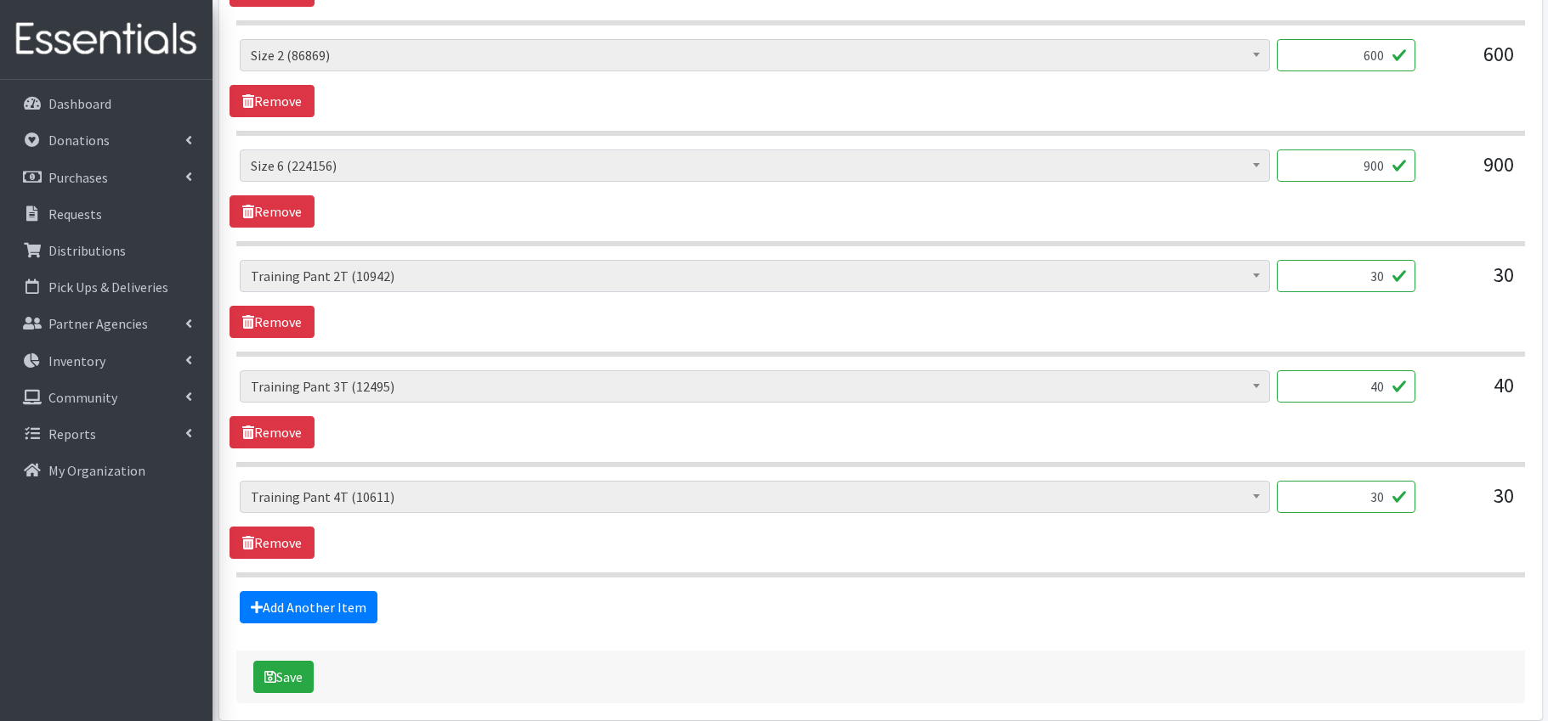
scroll to position [1051, 0]
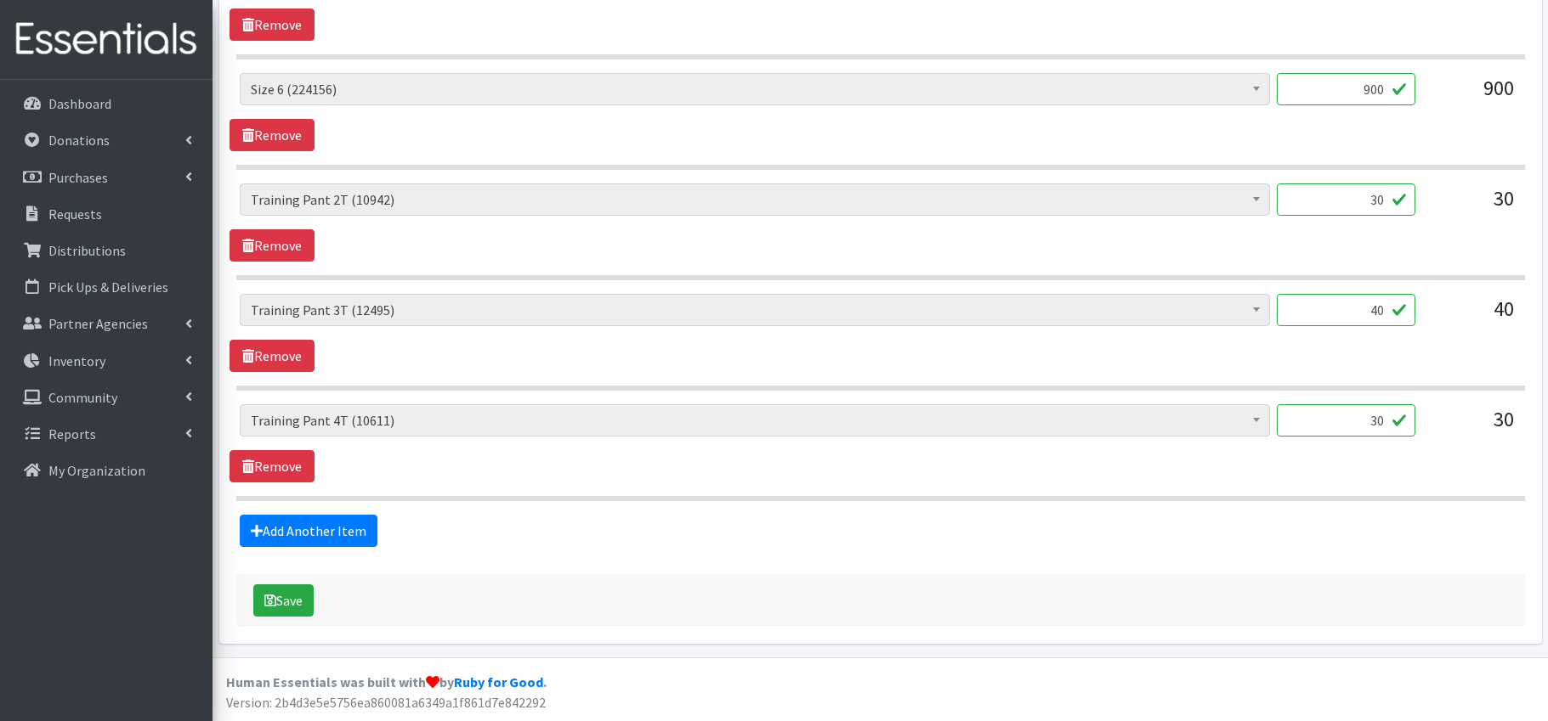
click at [1383, 201] on input "30" at bounding box center [1345, 200] width 139 height 32
drag, startPoint x: 1383, startPoint y: 201, endPoint x: 1369, endPoint y: 200, distance: 13.6
click at [1369, 200] on input "30" at bounding box center [1345, 200] width 139 height 32
type input "100"
drag, startPoint x: 1372, startPoint y: 312, endPoint x: 1397, endPoint y: 309, distance: 25.6
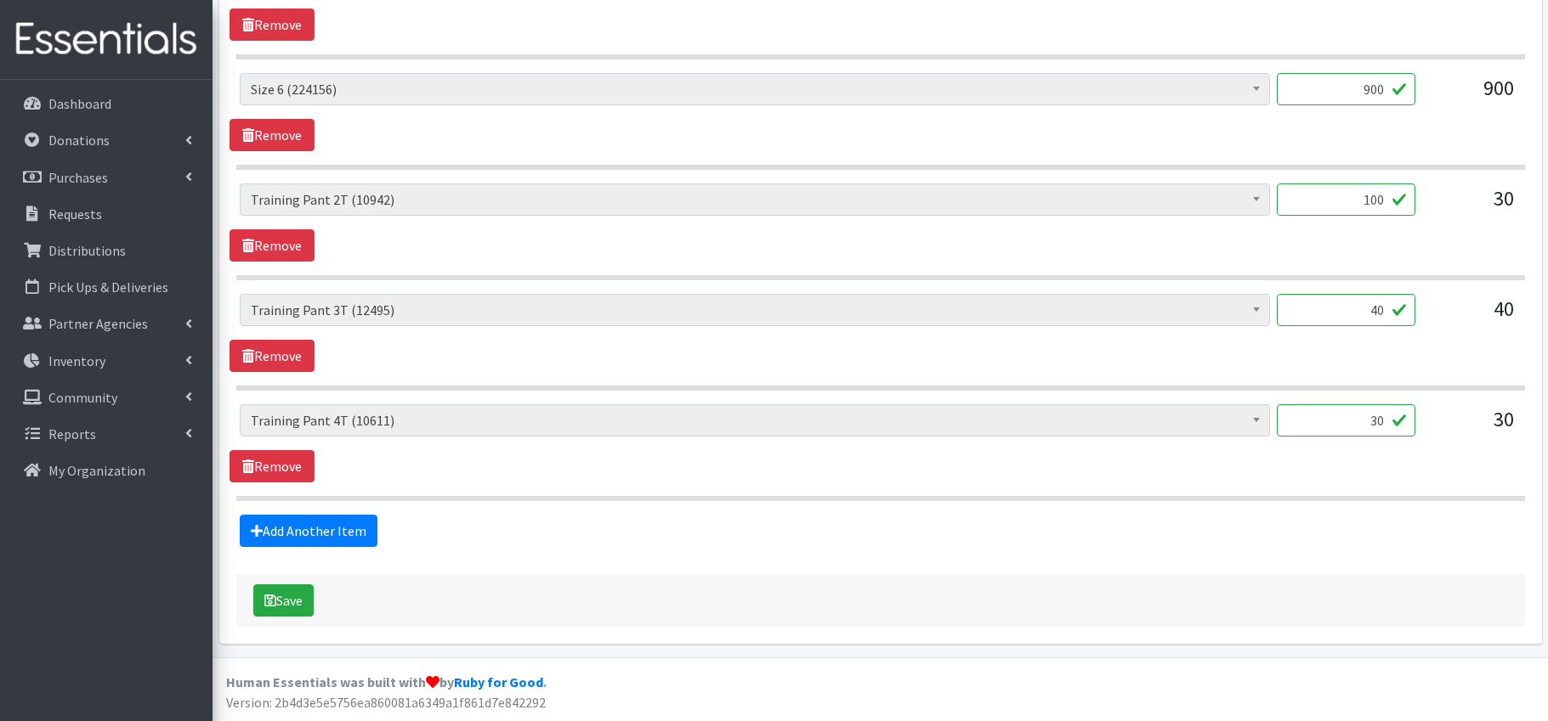
click at [1397, 309] on input "40" at bounding box center [1345, 310] width 139 height 32
type input "100"
drag, startPoint x: 1372, startPoint y: 421, endPoint x: 1399, endPoint y: 420, distance: 26.4
click at [1399, 420] on input "30" at bounding box center [1345, 421] width 139 height 32
type input "100"
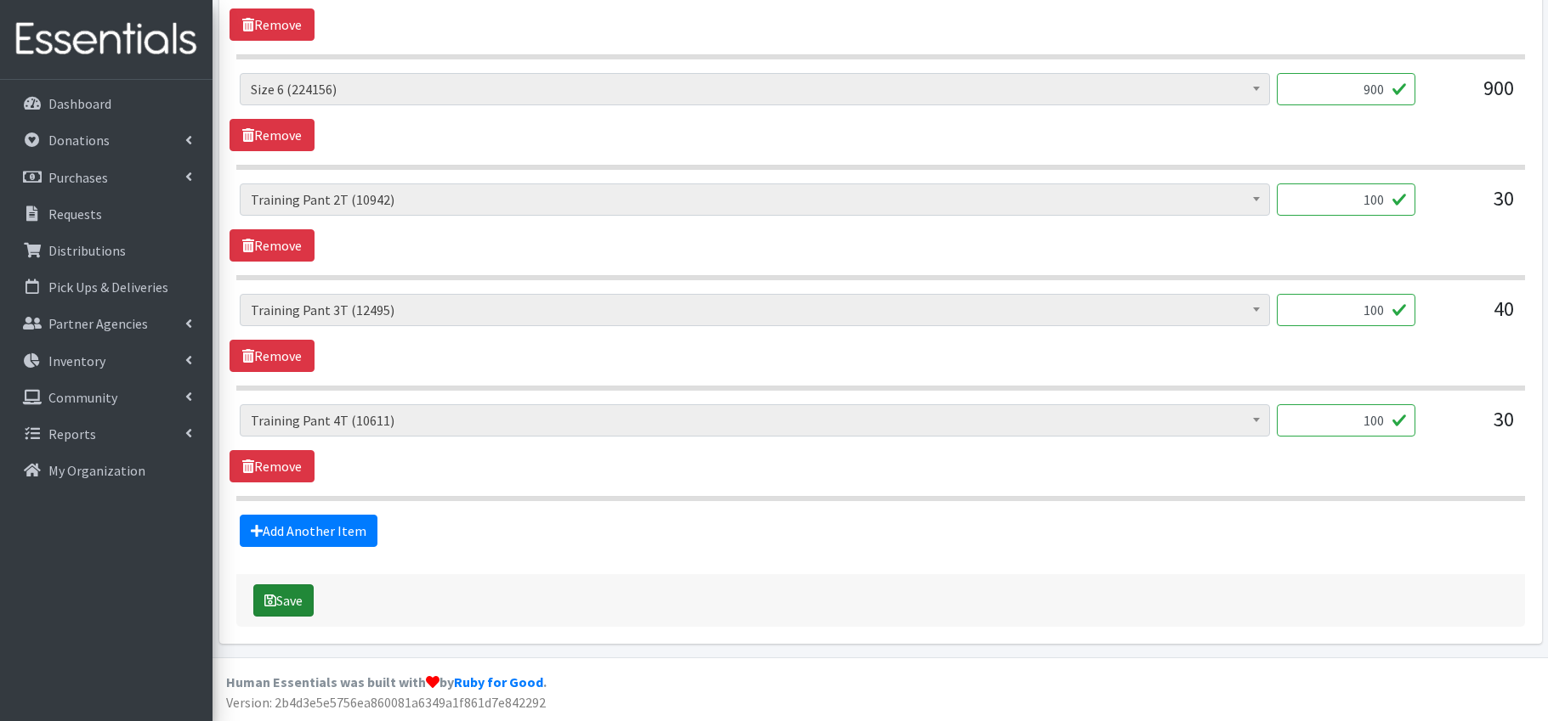
click at [286, 597] on button "Save" at bounding box center [283, 601] width 60 height 32
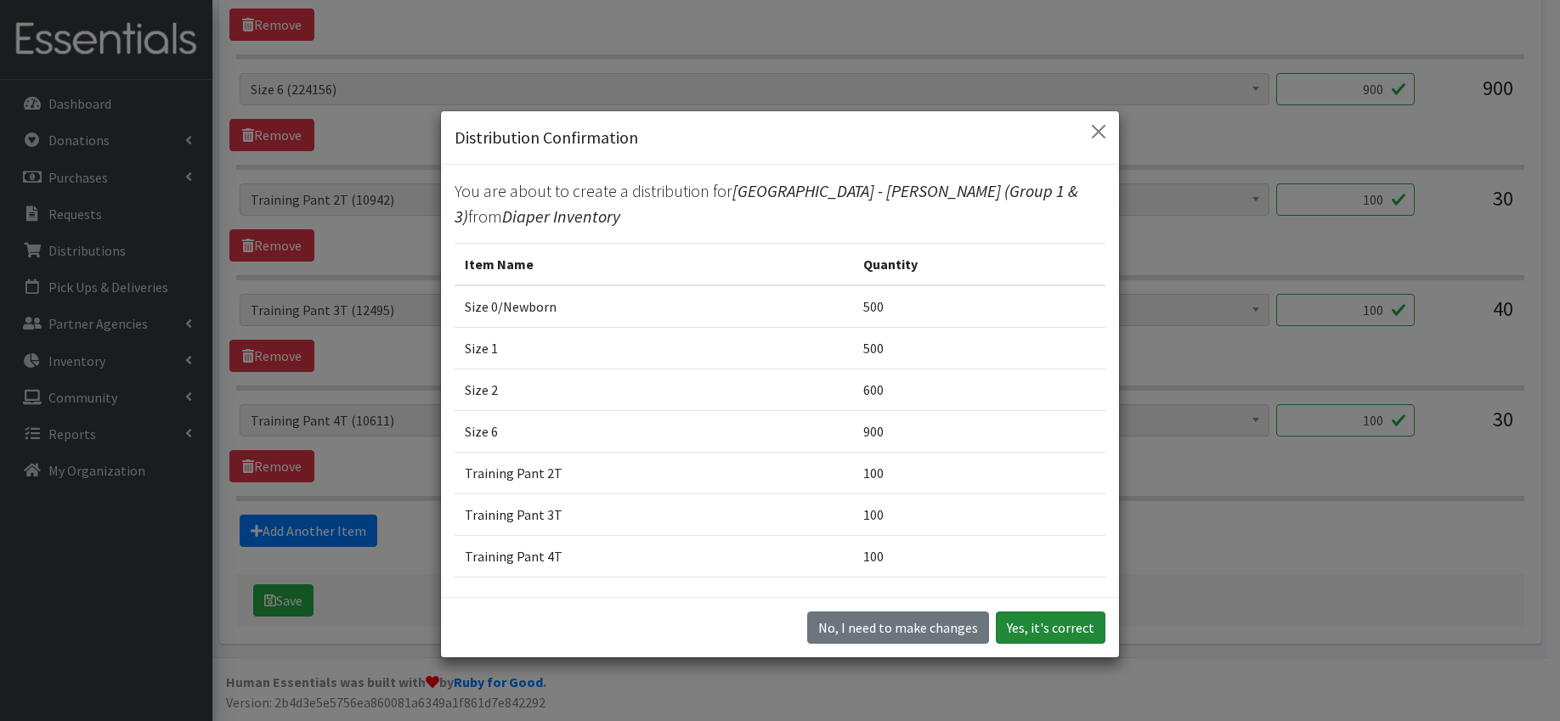
click at [1050, 622] on button "Yes, it's correct" at bounding box center [1051, 628] width 110 height 32
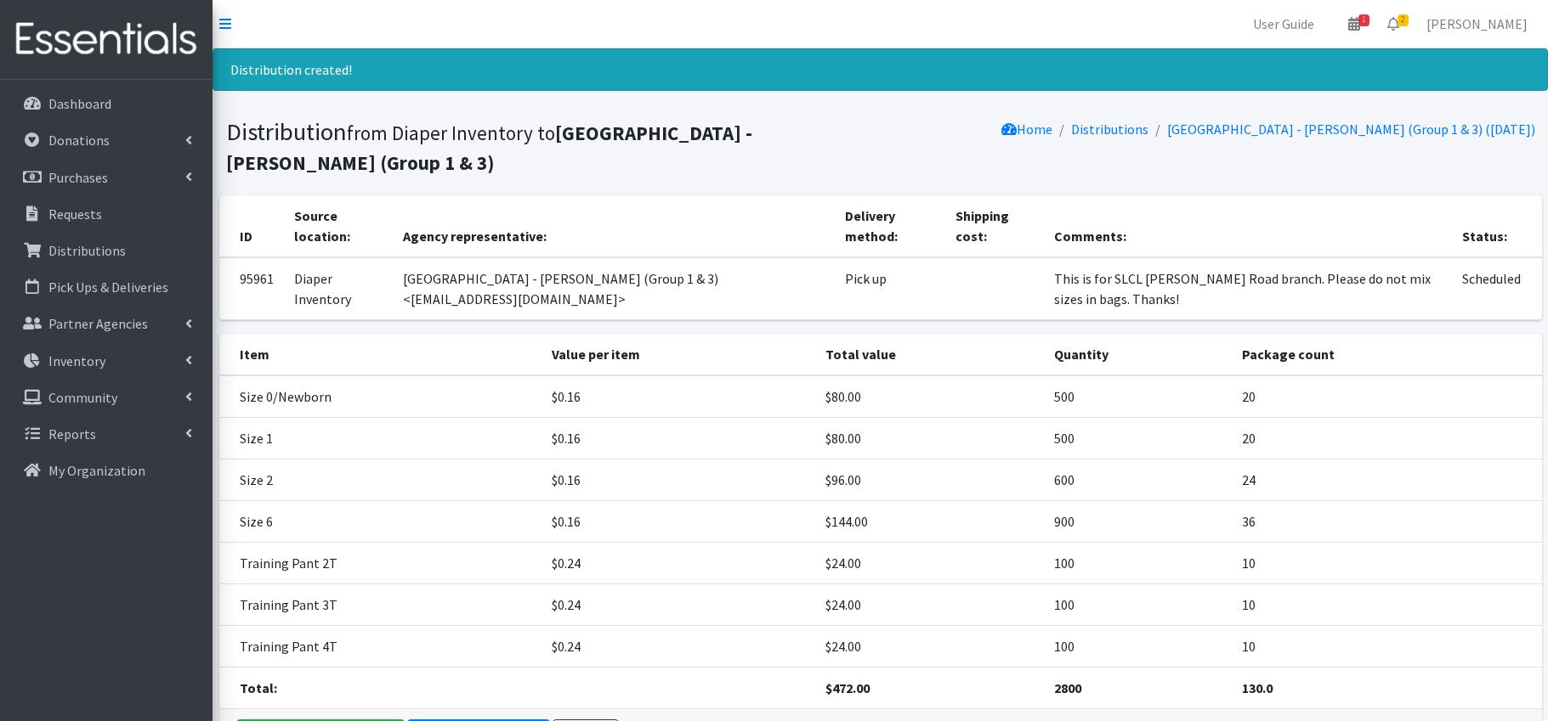
scroll to position [118, 0]
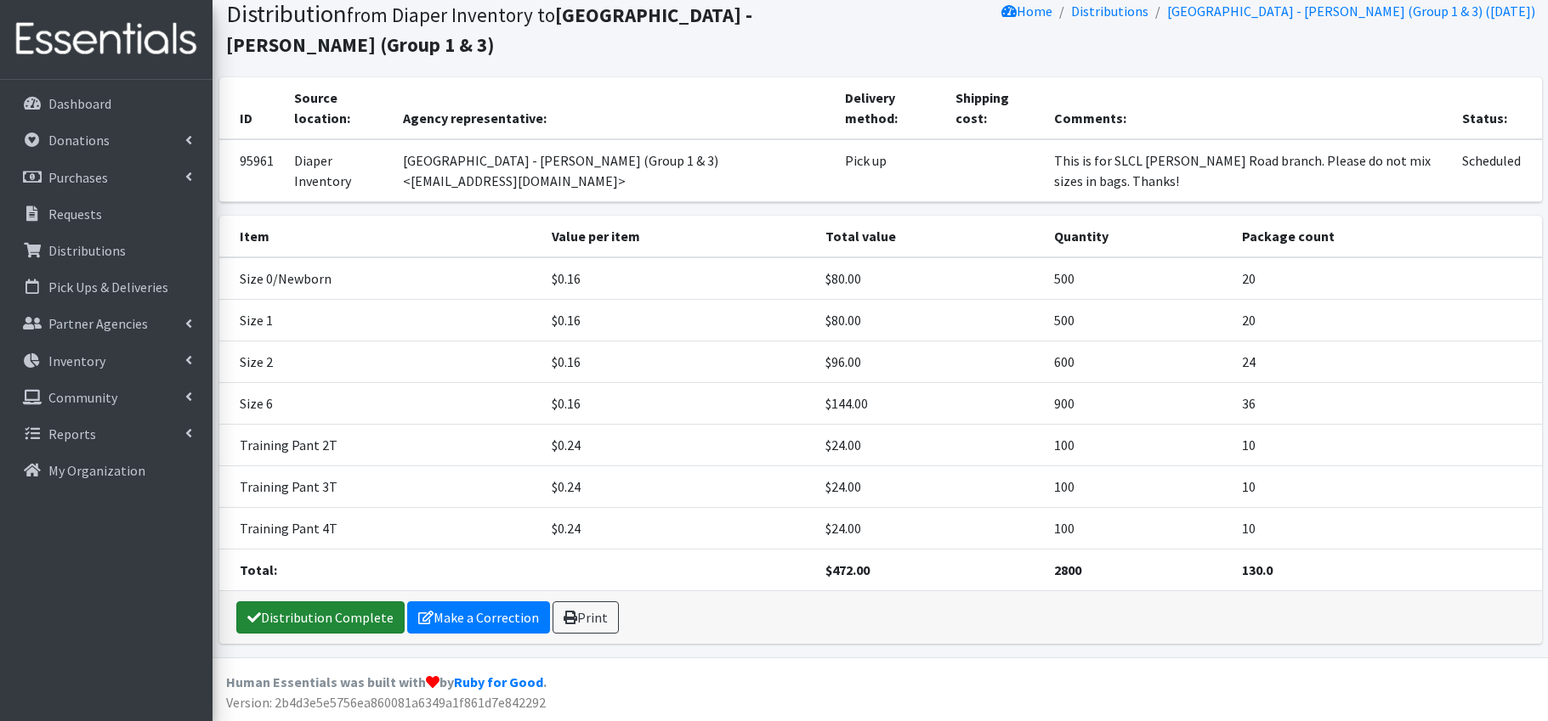
click at [373, 616] on link "Distribution Complete" at bounding box center [320, 618] width 168 height 32
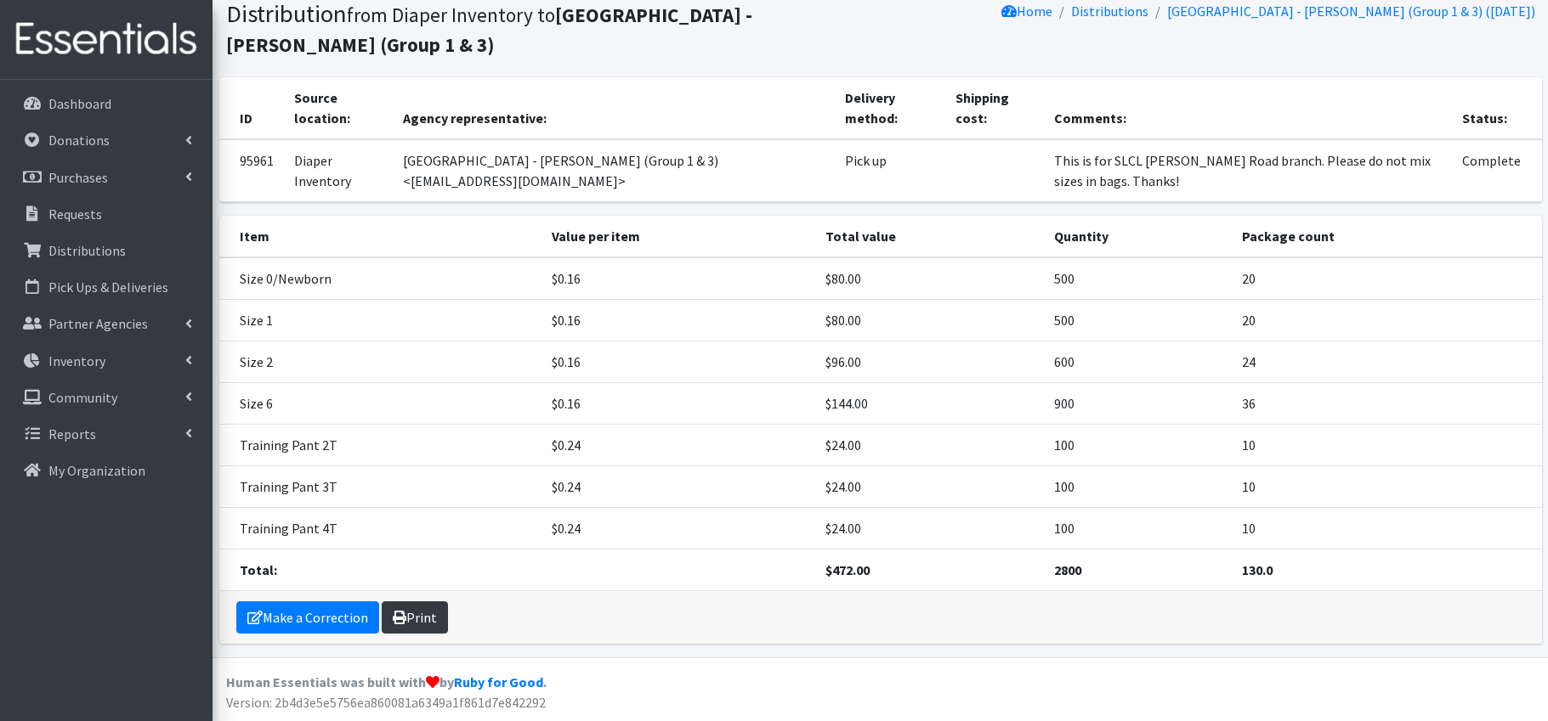
click at [417, 614] on link "Print" at bounding box center [415, 618] width 66 height 32
